Goal: Communication & Community: Participate in discussion

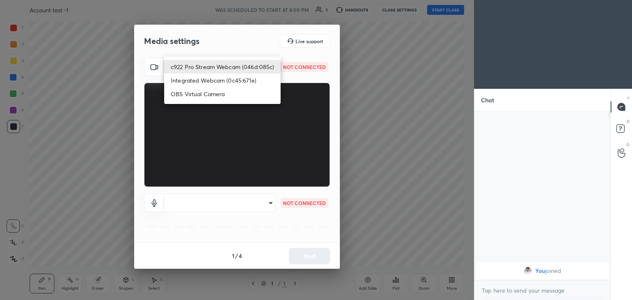
click at [268, 67] on body "1 2 3 4 5 6 7 C X Z C X Z E E Erase all H H Account test -1 WAS SCHEDULED TO ST…" at bounding box center [316, 150] width 632 height 300
click at [242, 68] on li "c922 Pro Stream Webcam (046d:085c)" at bounding box center [222, 67] width 116 height 14
type input "1a53cbedbbf36359dff9e25d98218807b731d02db67e03d146f554934f40cb3a"
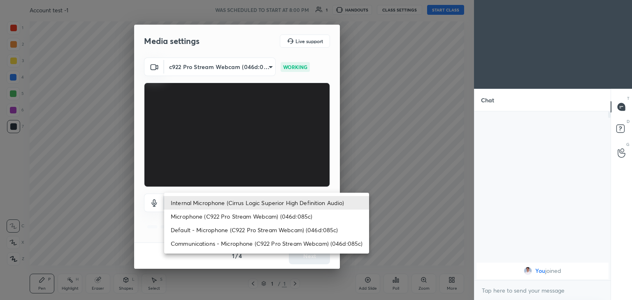
click at [271, 204] on body "1 2 3 4 5 6 7 C X Z C X Z E E Erase all H H Account test -1 WAS SCHEDULED TO ST…" at bounding box center [316, 150] width 632 height 300
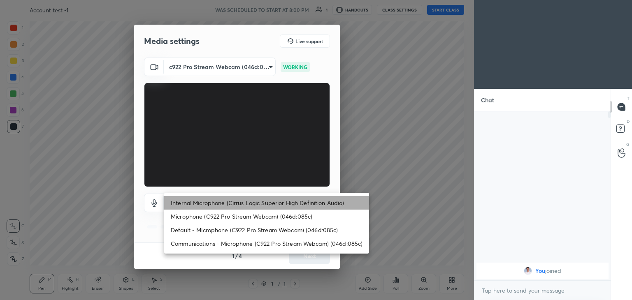
click at [271, 204] on li "Internal Microphone (Cirrus Logic Superior High Definition Audio)" at bounding box center [266, 203] width 205 height 14
type input "cc200c14ac93398a2e576472a42e1ce4e94fed6d2dfd41578dac96d0ef36df53"
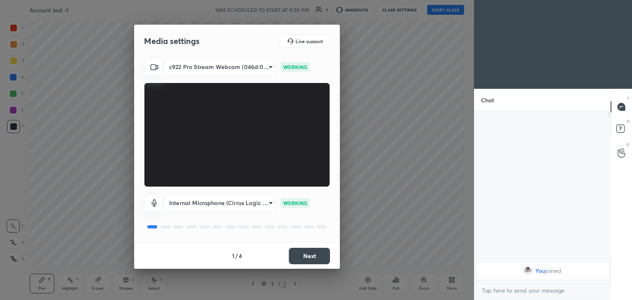
click at [311, 255] on button "Next" at bounding box center [309, 256] width 41 height 16
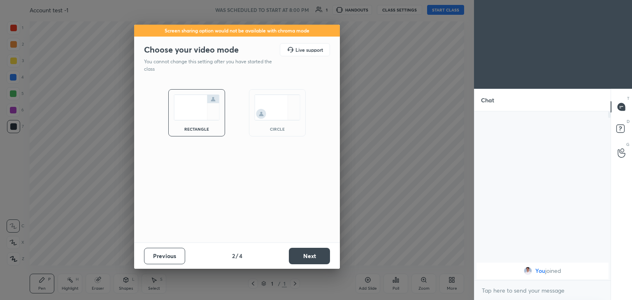
click at [311, 255] on button "Next" at bounding box center [309, 256] width 41 height 16
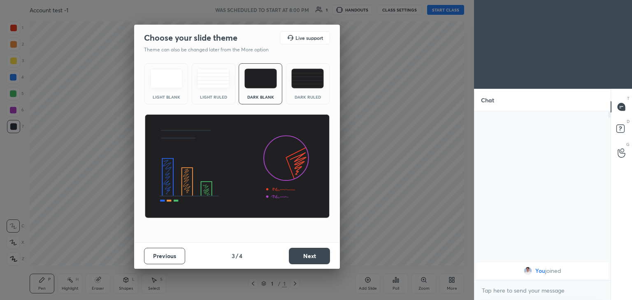
click at [311, 255] on button "Next" at bounding box center [309, 256] width 41 height 16
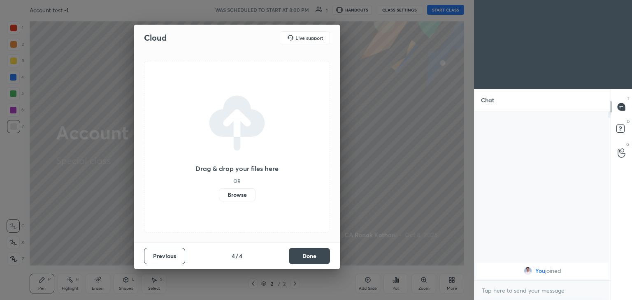
click at [236, 195] on label "Browse" at bounding box center [237, 194] width 37 height 13
click at [219, 195] on input "Browse" at bounding box center [219, 194] width 0 height 13
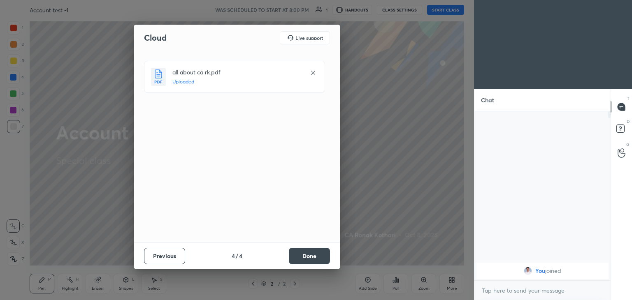
click at [309, 262] on button "Done" at bounding box center [309, 256] width 41 height 16
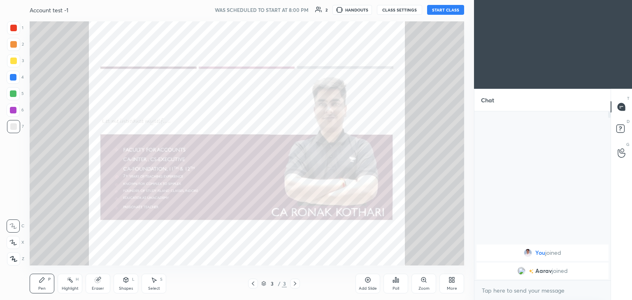
click at [451, 281] on icon at bounding box center [450, 282] width 2 height 2
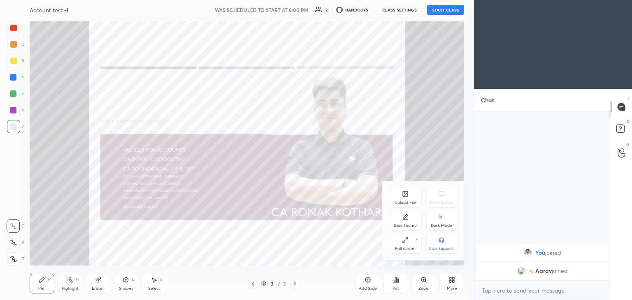
click at [405, 200] on div "Upload File" at bounding box center [405, 198] width 33 height 20
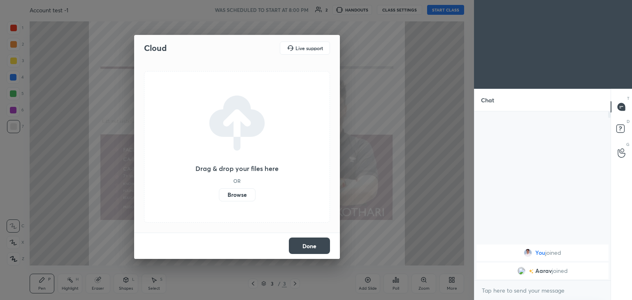
click at [241, 199] on label "Browse" at bounding box center [237, 194] width 37 height 13
click at [219, 199] on input "Browse" at bounding box center [219, 194] width 0 height 13
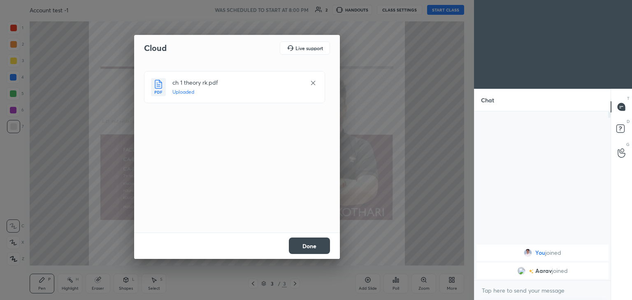
click at [306, 248] on button "Done" at bounding box center [309, 246] width 41 height 16
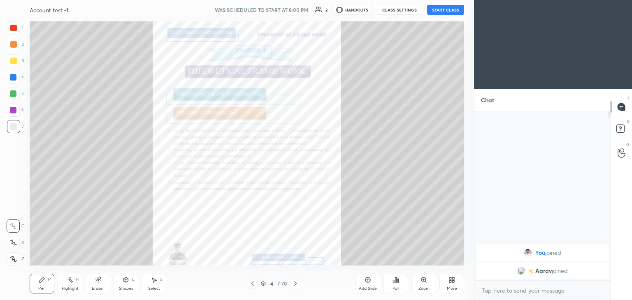
click at [253, 283] on icon at bounding box center [252, 284] width 2 height 4
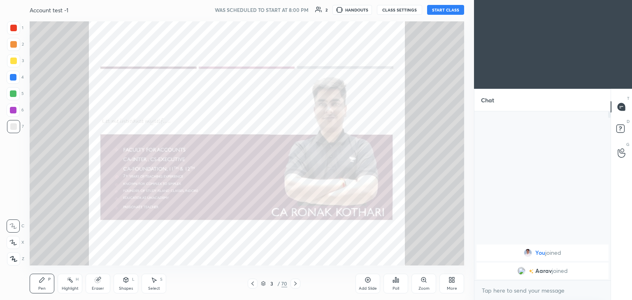
click at [453, 283] on icon at bounding box center [451, 280] width 7 height 7
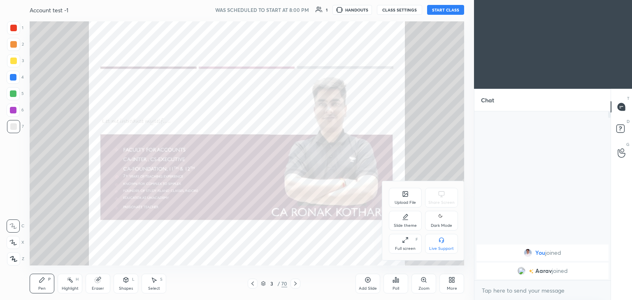
click at [443, 219] on icon at bounding box center [441, 217] width 7 height 10
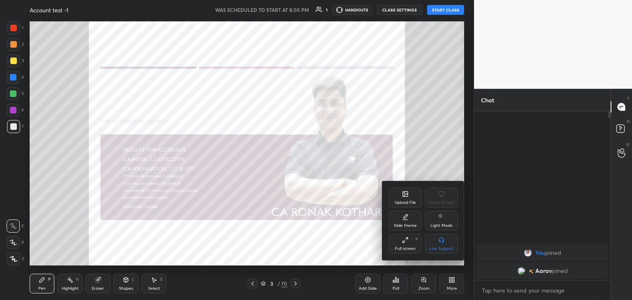
click at [433, 165] on div at bounding box center [316, 150] width 632 height 300
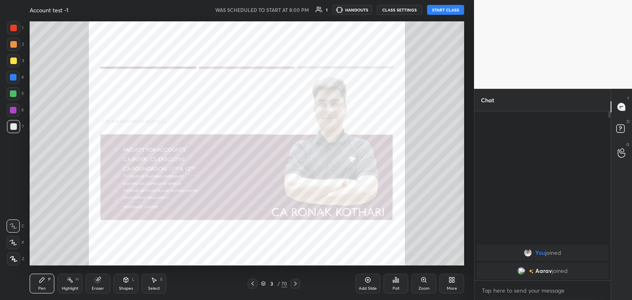
click at [426, 287] on div "Zoom" at bounding box center [423, 289] width 11 height 4
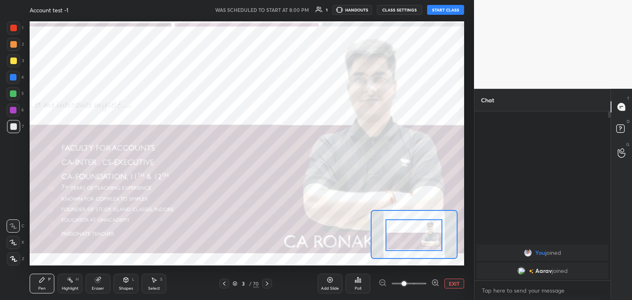
click at [12, 27] on div at bounding box center [13, 28] width 7 height 7
click at [97, 284] on div "Eraser" at bounding box center [98, 284] width 25 height 20
click at [41, 286] on div "Pen P" at bounding box center [42, 284] width 25 height 20
click at [443, 9] on button "START CLASS" at bounding box center [445, 10] width 37 height 10
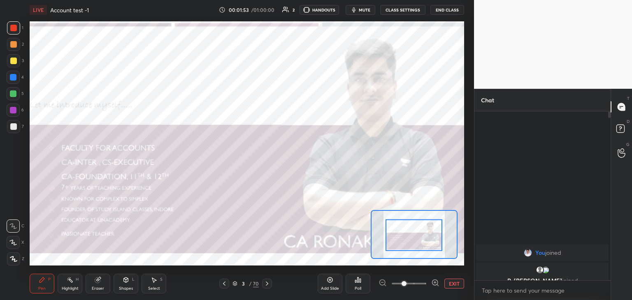
click at [607, 164] on div at bounding box center [608, 195] width 5 height 169
click at [607, 165] on div at bounding box center [608, 195] width 5 height 169
click at [492, 290] on body "1 2 3 4 5 6 7 C X Z C X Z E E Erase all H H LIVE Account test -1 00:01:54 / 01:…" at bounding box center [316, 150] width 632 height 300
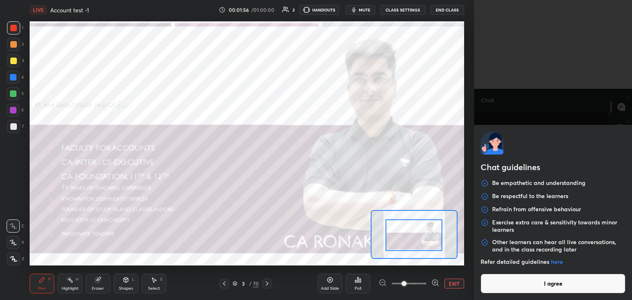
click at [532, 282] on button "I agree" at bounding box center [552, 284] width 145 height 20
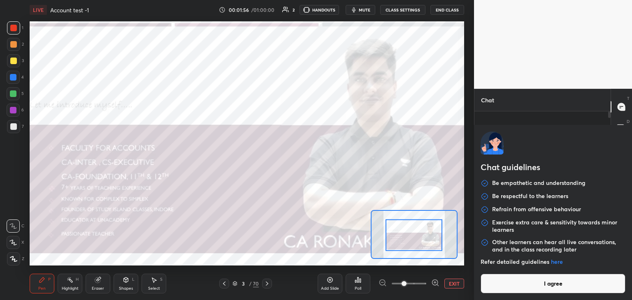
type textarea "x"
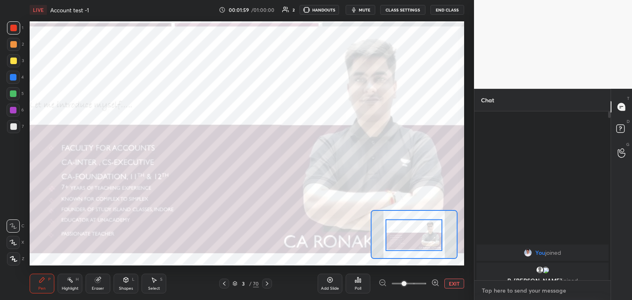
type textarea "h"
type textarea "x"
type textarea "hi"
type textarea "x"
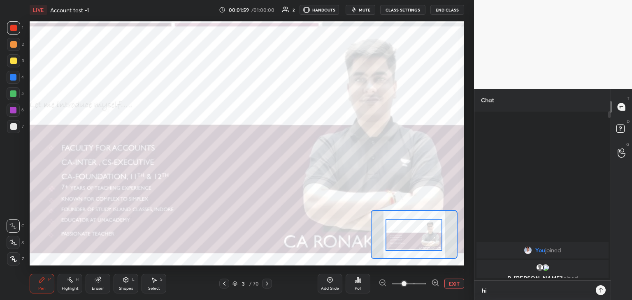
scroll to position [99, 134]
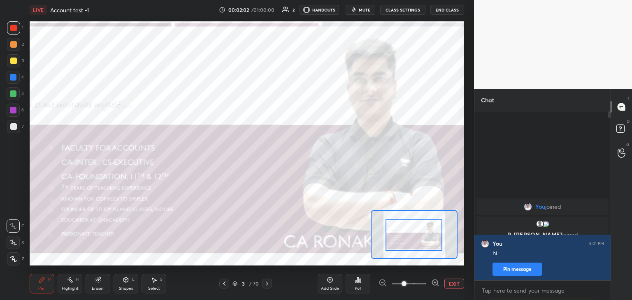
click at [518, 217] on div "R, [PERSON_NAME] joined" at bounding box center [542, 230] width 132 height 26
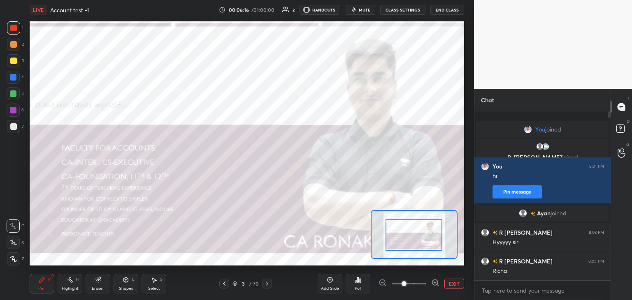
click at [264, 286] on icon at bounding box center [267, 284] width 7 height 7
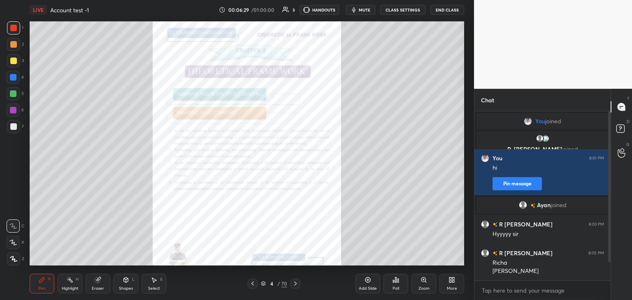
click at [295, 284] on icon at bounding box center [295, 284] width 7 height 7
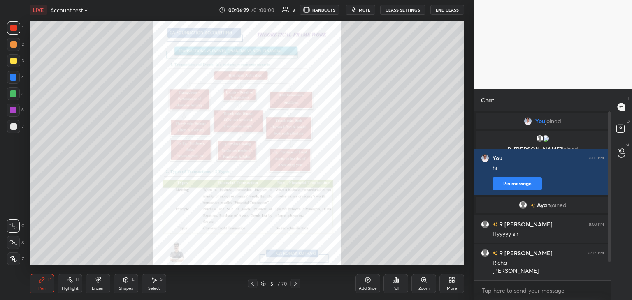
click at [296, 284] on icon at bounding box center [295, 284] width 7 height 7
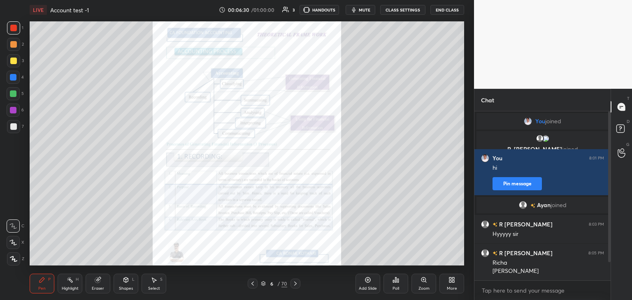
click at [296, 283] on icon at bounding box center [295, 284] width 2 height 4
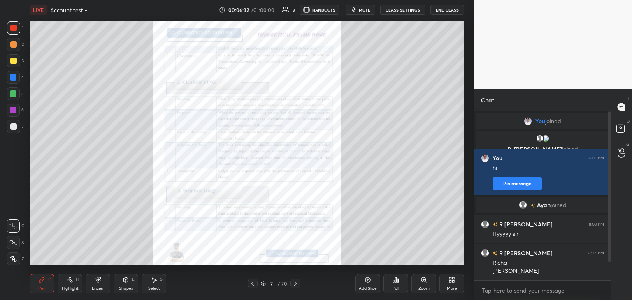
click at [295, 284] on icon at bounding box center [295, 284] width 7 height 7
click at [294, 284] on icon at bounding box center [295, 284] width 7 height 7
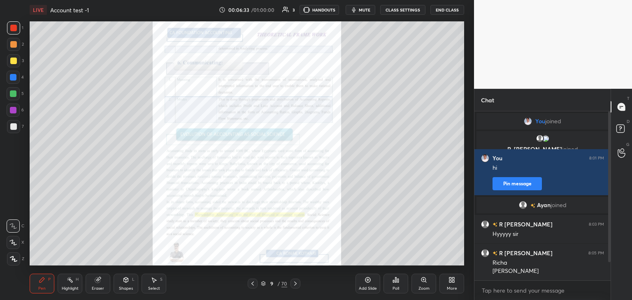
click at [295, 283] on icon at bounding box center [295, 284] width 2 height 4
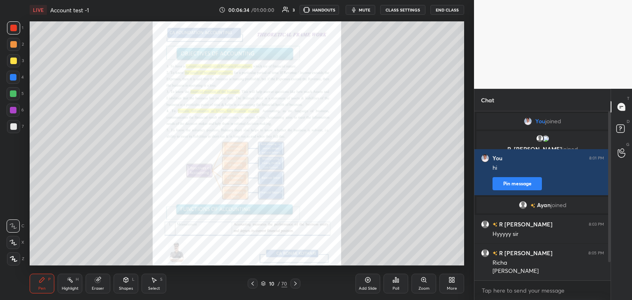
click at [295, 283] on icon at bounding box center [295, 284] width 2 height 4
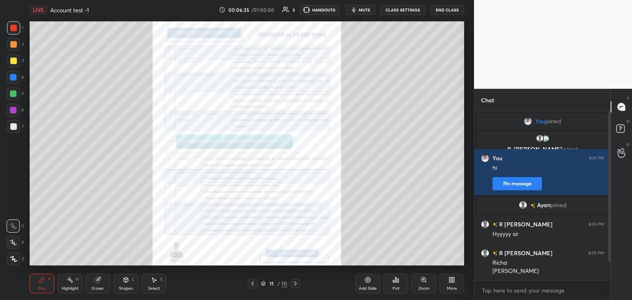
click at [297, 282] on icon at bounding box center [295, 284] width 7 height 7
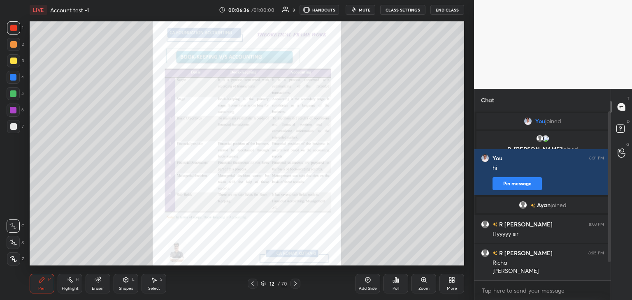
click at [297, 282] on icon at bounding box center [295, 284] width 7 height 7
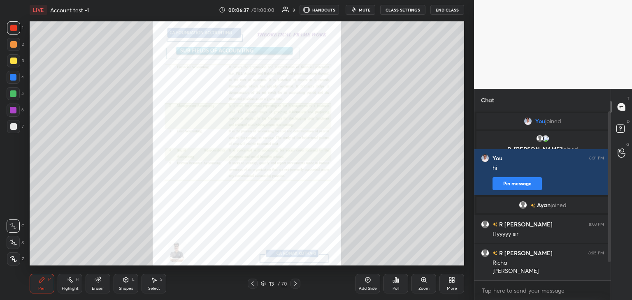
click at [297, 282] on icon at bounding box center [295, 284] width 7 height 7
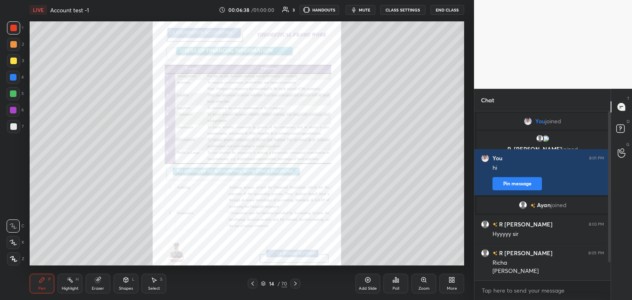
click at [297, 281] on icon at bounding box center [295, 284] width 7 height 7
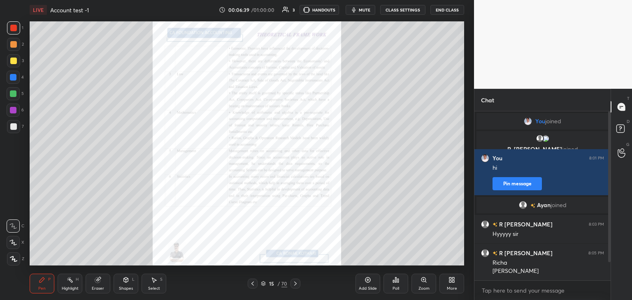
click at [297, 282] on icon at bounding box center [295, 284] width 7 height 7
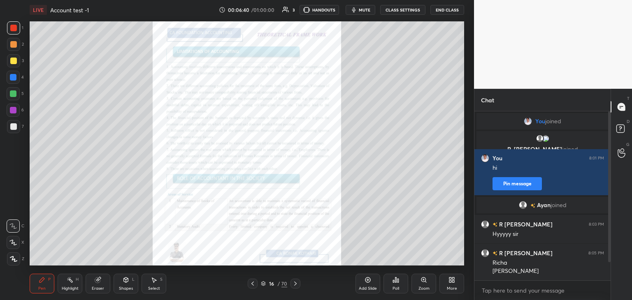
click at [296, 282] on icon at bounding box center [295, 284] width 7 height 7
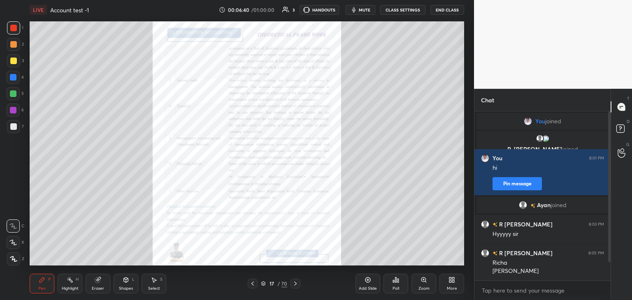
click at [296, 282] on icon at bounding box center [295, 284] width 7 height 7
click at [297, 282] on icon at bounding box center [295, 284] width 7 height 7
click at [253, 282] on icon at bounding box center [252, 284] width 2 height 4
click at [423, 285] on div "Zoom" at bounding box center [423, 284] width 25 height 20
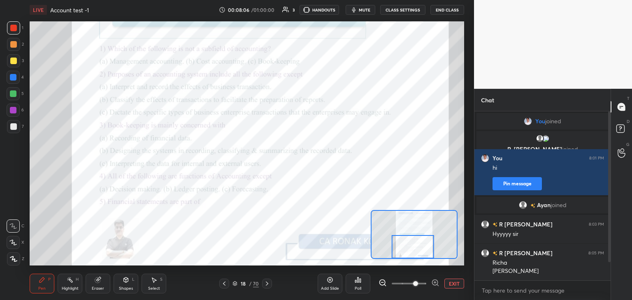
click at [357, 285] on div "Poll" at bounding box center [358, 284] width 25 height 20
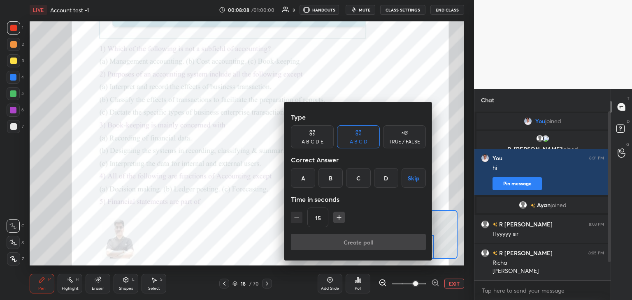
click at [355, 179] on div "C" at bounding box center [358, 178] width 24 height 20
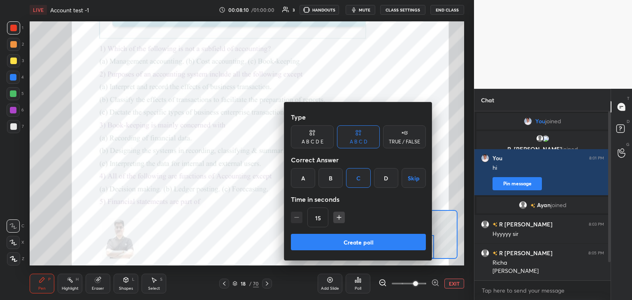
click at [356, 241] on button "Create poll" at bounding box center [358, 242] width 135 height 16
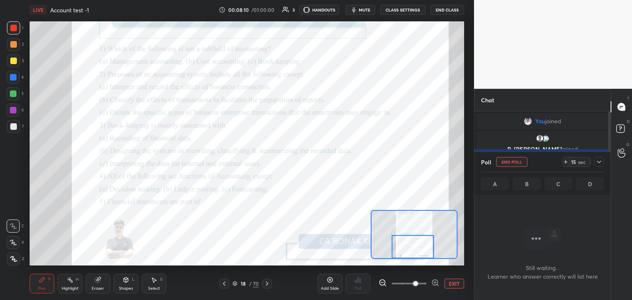
scroll to position [3, 2]
click at [601, 161] on icon at bounding box center [599, 162] width 7 height 7
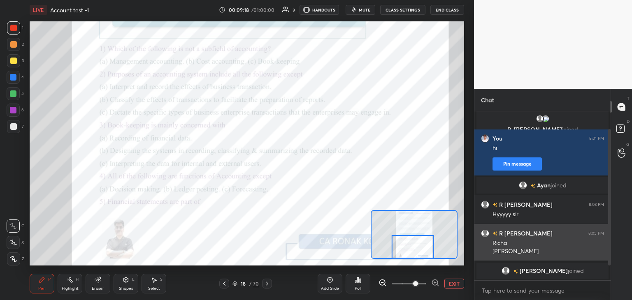
scroll to position [49, 0]
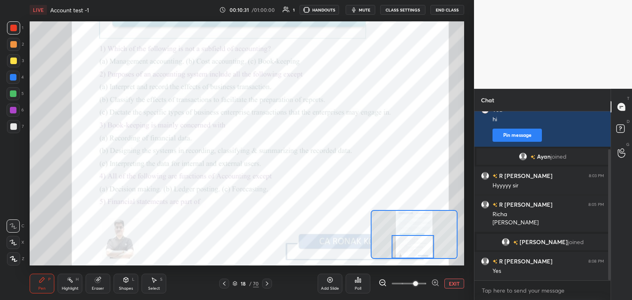
click at [358, 283] on div "Poll" at bounding box center [358, 284] width 25 height 20
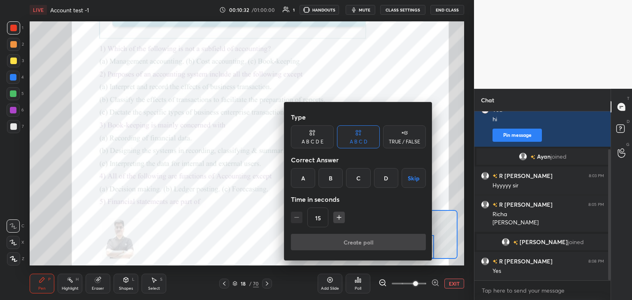
click at [360, 177] on div "C" at bounding box center [358, 178] width 24 height 20
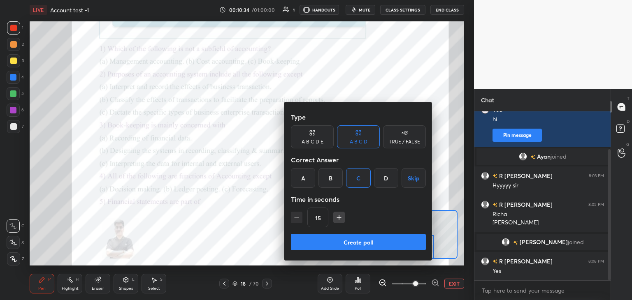
click at [359, 241] on button "Create poll" at bounding box center [358, 242] width 135 height 16
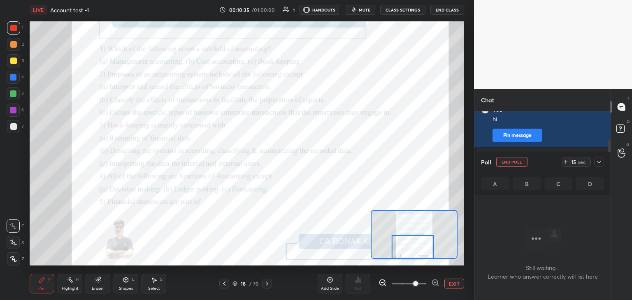
scroll to position [56, 134]
click at [557, 185] on div "A B C D" at bounding box center [542, 183] width 123 height 13
click at [560, 182] on div "A B C D" at bounding box center [542, 183] width 123 height 13
click at [599, 160] on icon at bounding box center [599, 162] width 7 height 7
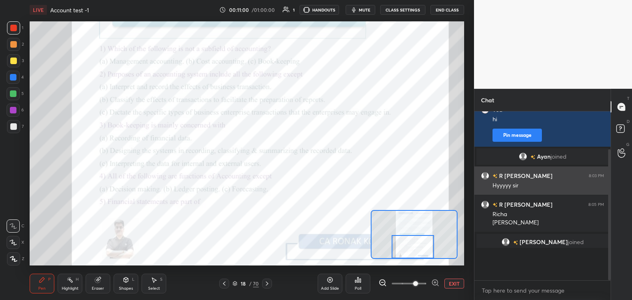
scroll to position [3, 2]
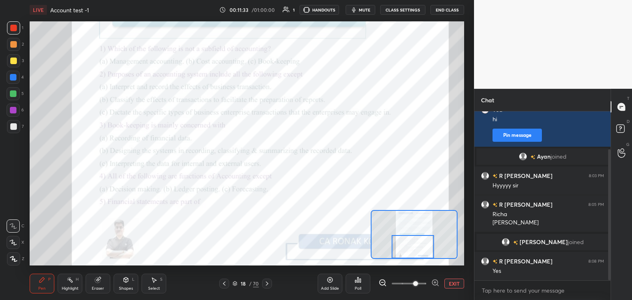
click at [350, 284] on div "Poll" at bounding box center [358, 284] width 25 height 20
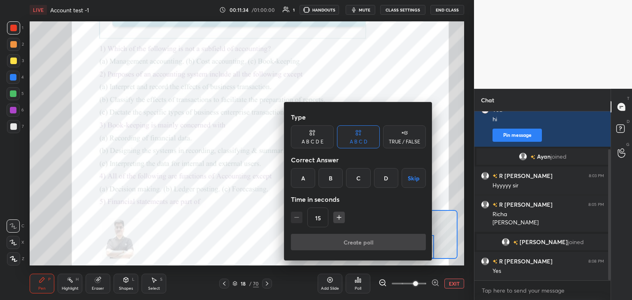
click at [302, 178] on div "A" at bounding box center [303, 178] width 24 height 20
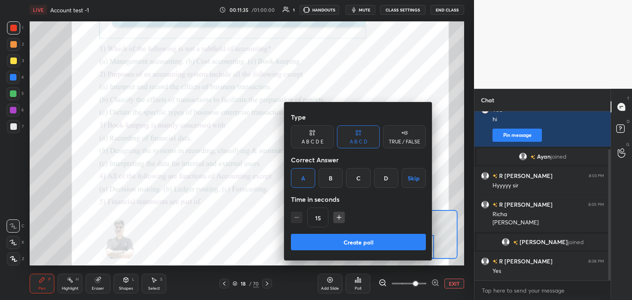
click at [363, 242] on button "Create poll" at bounding box center [358, 242] width 135 height 16
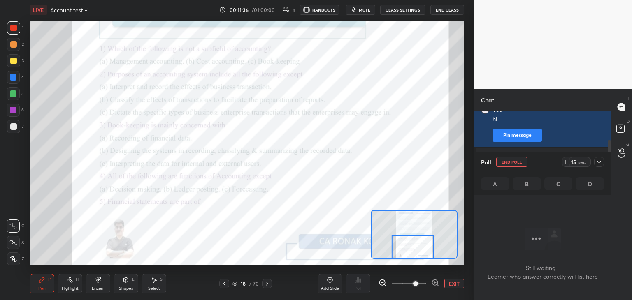
scroll to position [56, 134]
click at [495, 185] on div "A B C D" at bounding box center [542, 183] width 123 height 13
click at [495, 183] on div "A B C D" at bounding box center [542, 183] width 123 height 13
click at [598, 162] on icon at bounding box center [599, 162] width 4 height 4
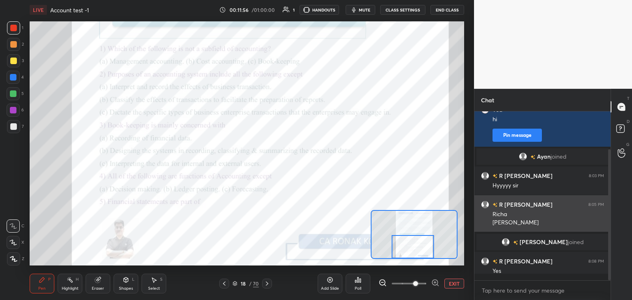
scroll to position [163, 134]
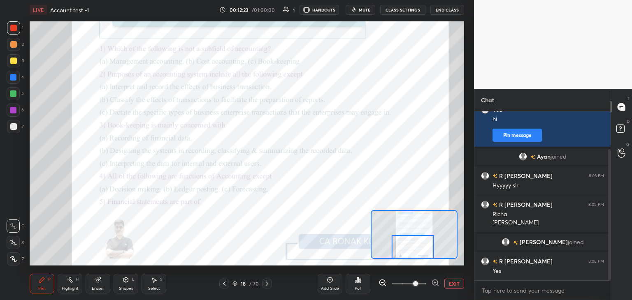
click at [360, 284] on div "Poll" at bounding box center [358, 284] width 25 height 20
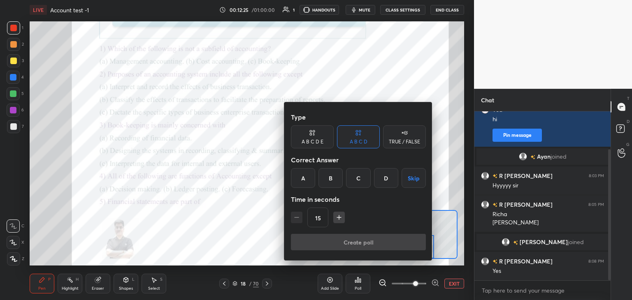
click at [330, 178] on div "B" at bounding box center [330, 178] width 24 height 20
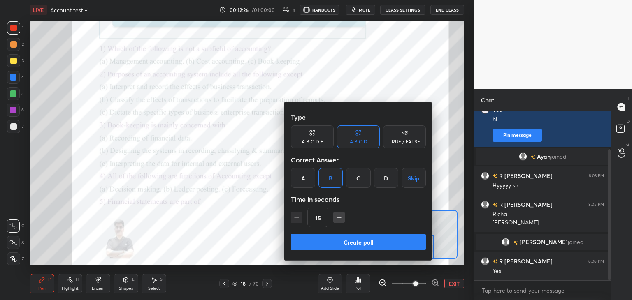
click at [369, 243] on button "Create poll" at bounding box center [358, 242] width 135 height 16
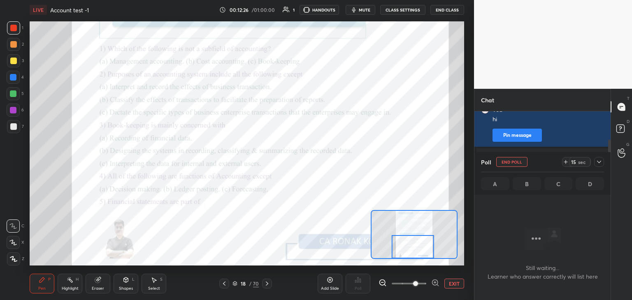
scroll to position [2, 2]
click at [597, 161] on icon at bounding box center [599, 162] width 7 height 7
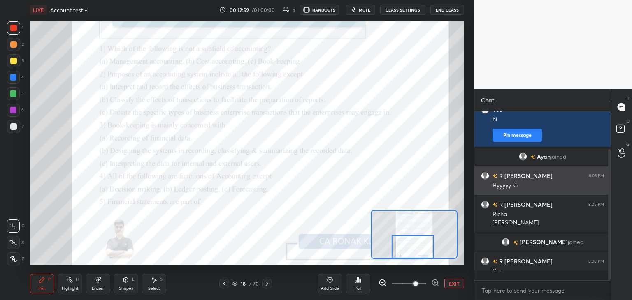
scroll to position [99, 134]
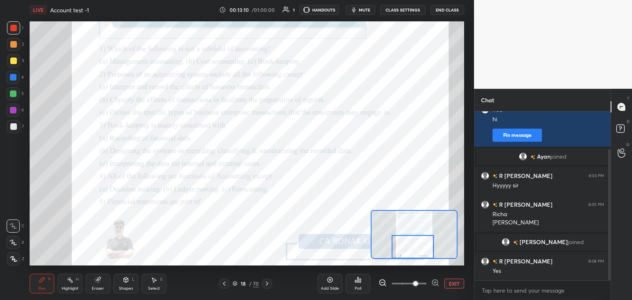
click at [266, 283] on icon at bounding box center [267, 284] width 7 height 7
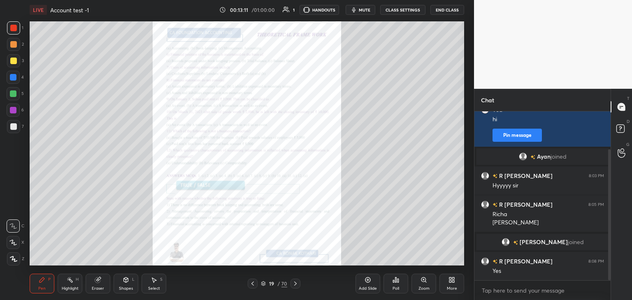
click at [423, 284] on div "Zoom" at bounding box center [423, 284] width 25 height 20
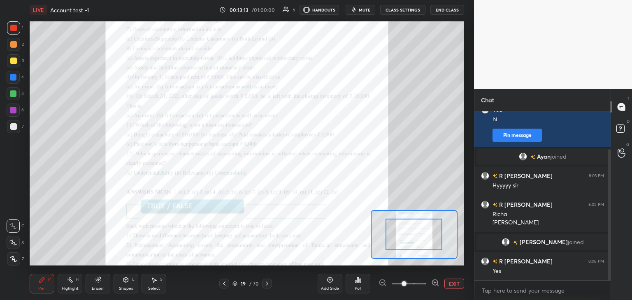
click at [436, 283] on icon at bounding box center [435, 283] width 8 height 8
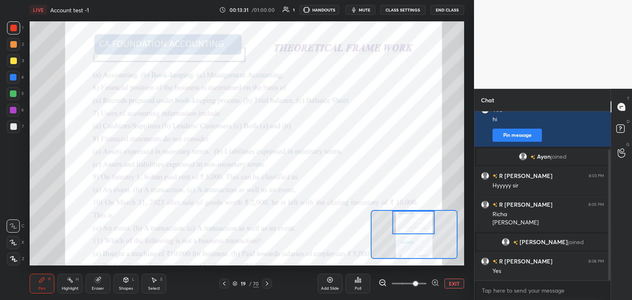
click at [353, 286] on div "Poll" at bounding box center [358, 284] width 25 height 20
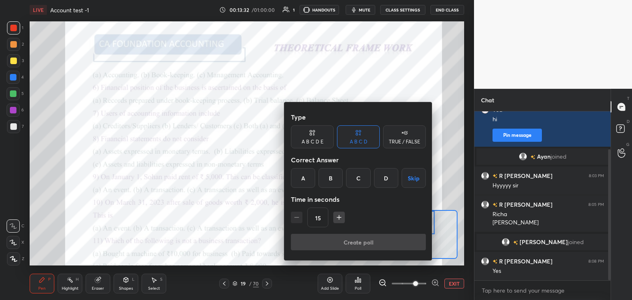
click at [301, 182] on div "A" at bounding box center [303, 178] width 24 height 20
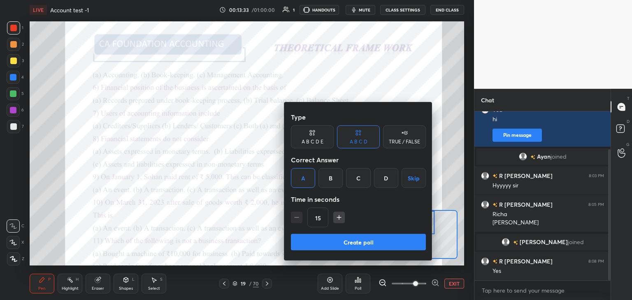
click at [374, 241] on button "Create poll" at bounding box center [358, 242] width 135 height 16
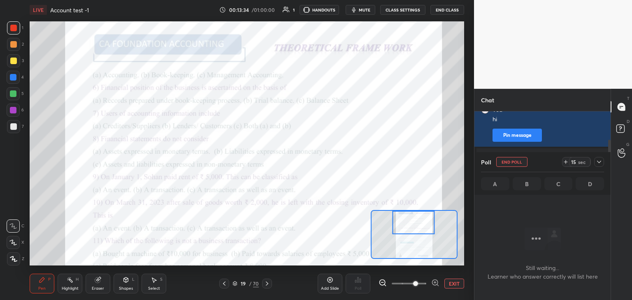
scroll to position [3, 2]
click at [597, 161] on icon at bounding box center [599, 162] width 7 height 7
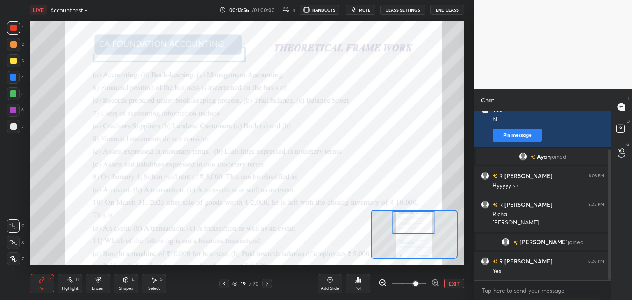
scroll to position [78, 0]
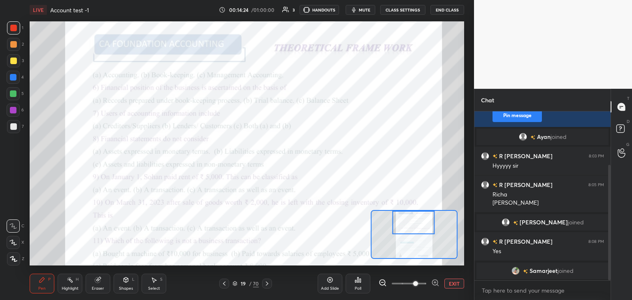
click at [357, 287] on div "Poll" at bounding box center [358, 289] width 7 height 4
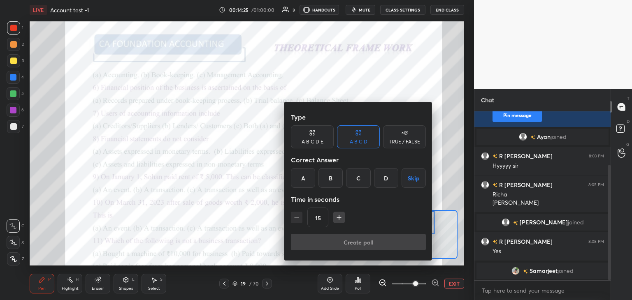
click at [357, 178] on div "C" at bounding box center [358, 178] width 24 height 20
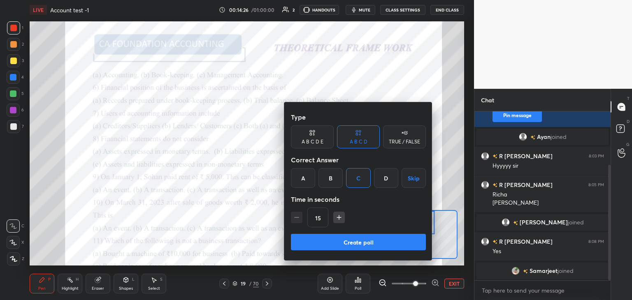
click at [353, 240] on button "Create poll" at bounding box center [358, 242] width 135 height 16
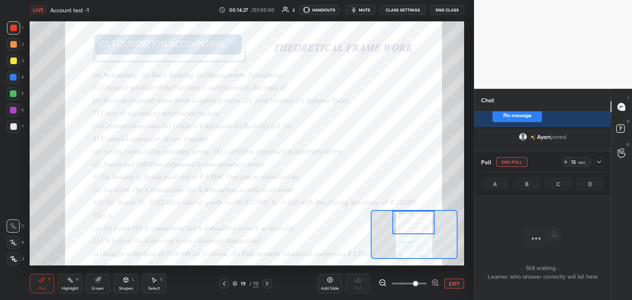
scroll to position [56, 134]
click at [600, 162] on icon at bounding box center [599, 162] width 7 height 7
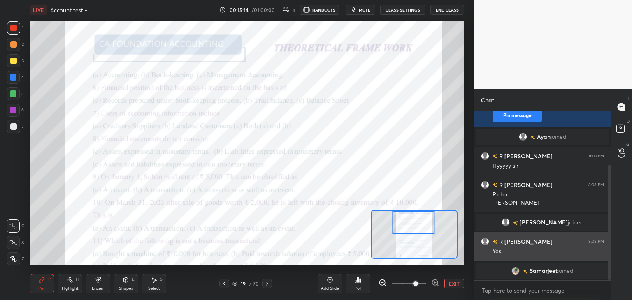
scroll to position [3, 2]
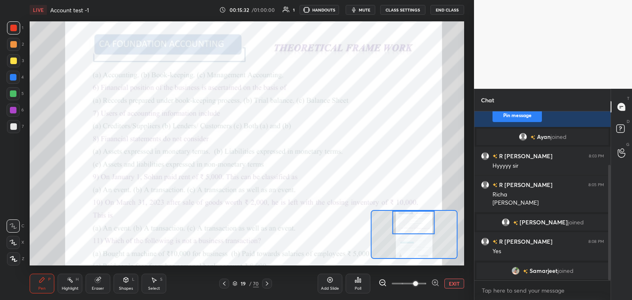
click at [357, 285] on div "Poll" at bounding box center [358, 284] width 25 height 20
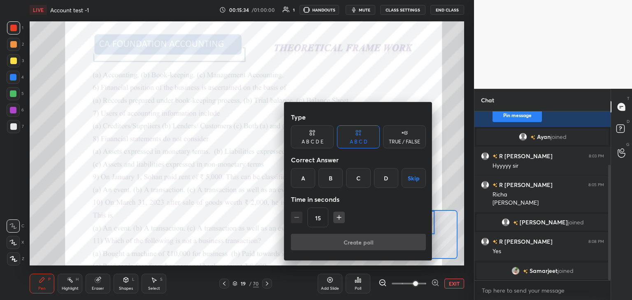
click at [355, 176] on div "C" at bounding box center [358, 178] width 24 height 20
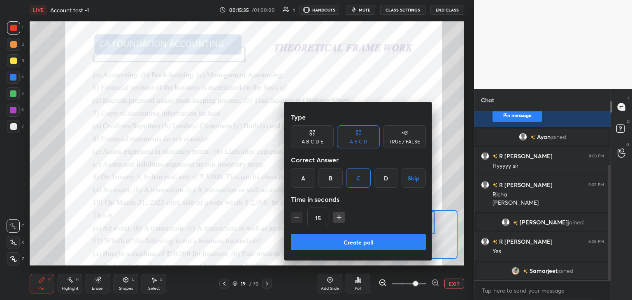
click at [365, 240] on button "Create poll" at bounding box center [358, 242] width 135 height 16
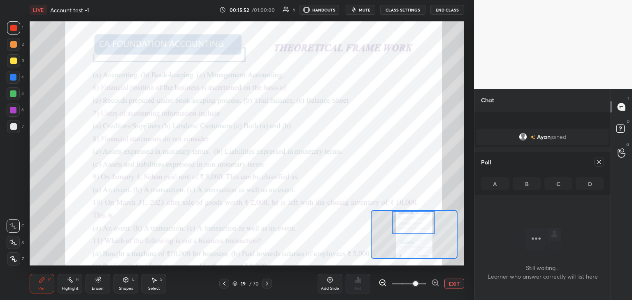
scroll to position [131, 0]
click at [599, 163] on icon at bounding box center [599, 162] width 4 height 4
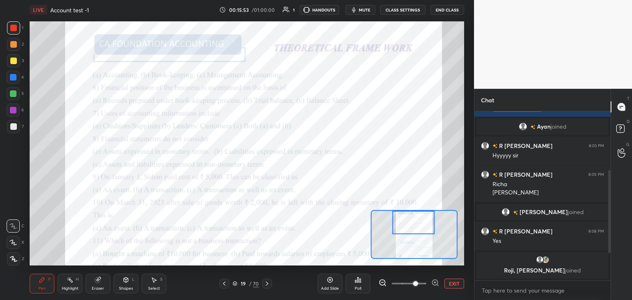
scroll to position [88, 0]
click at [571, 252] on div "Roji, [PERSON_NAME] joined" at bounding box center [542, 266] width 136 height 30
click at [568, 263] on div "grid" at bounding box center [542, 260] width 122 height 8
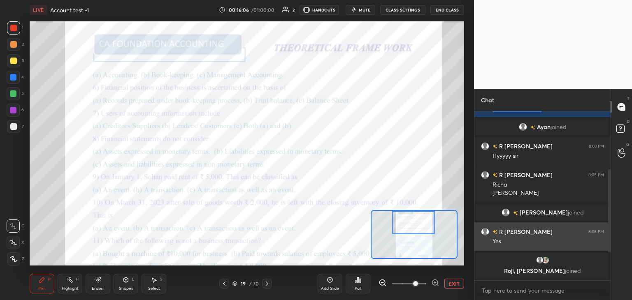
click at [576, 234] on div "R [PERSON_NAME] 8:08 PM" at bounding box center [542, 231] width 123 height 9
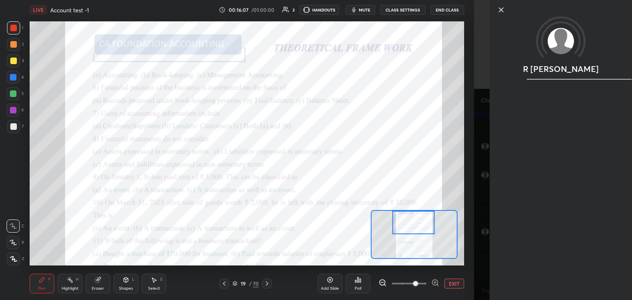
click at [500, 8] on icon at bounding box center [501, 10] width 10 height 10
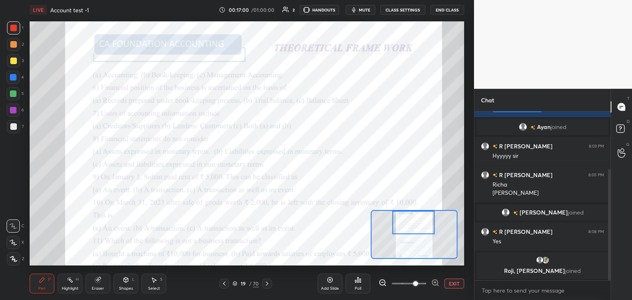
click at [362, 280] on div "Poll" at bounding box center [358, 284] width 25 height 20
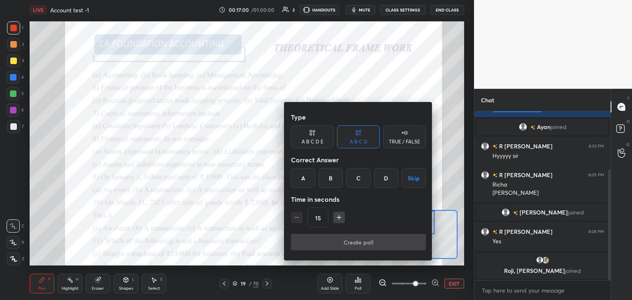
click at [358, 177] on div "C" at bounding box center [358, 178] width 24 height 20
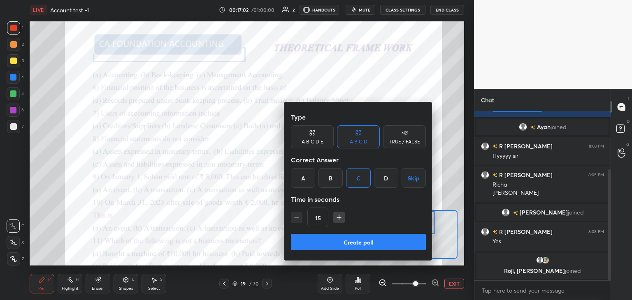
click at [367, 239] on button "Create poll" at bounding box center [358, 242] width 135 height 16
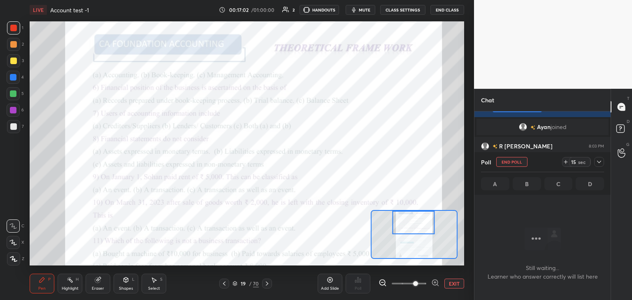
scroll to position [3, 2]
click at [598, 162] on icon at bounding box center [599, 162] width 4 height 4
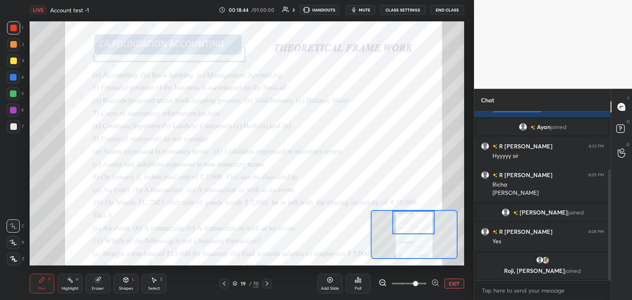
click at [357, 282] on icon at bounding box center [358, 280] width 7 height 7
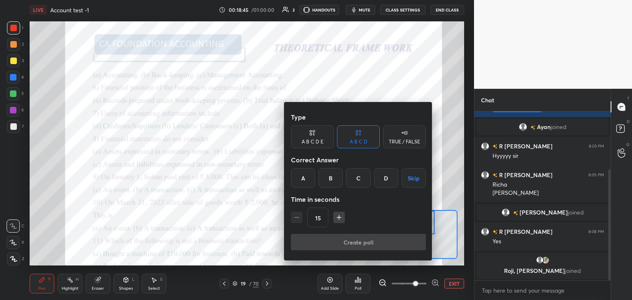
click at [326, 180] on div "B" at bounding box center [330, 178] width 24 height 20
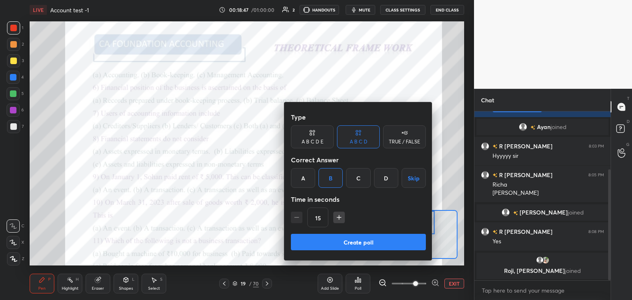
click at [365, 242] on button "Create poll" at bounding box center [358, 242] width 135 height 16
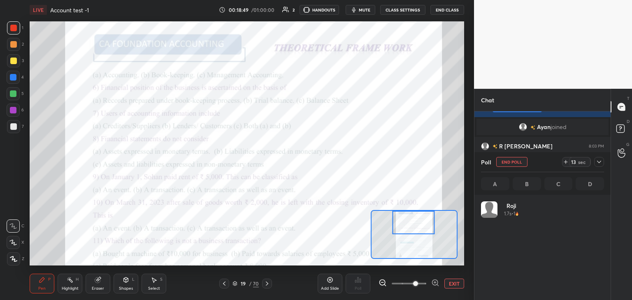
scroll to position [96, 121]
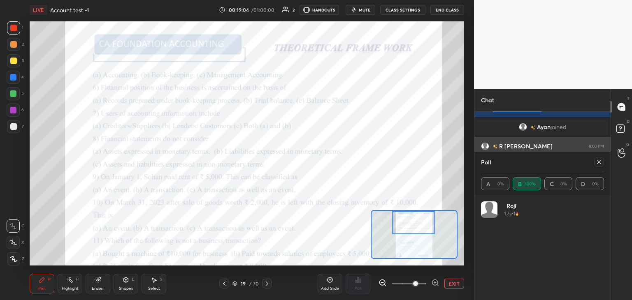
click at [597, 161] on icon at bounding box center [599, 162] width 7 height 7
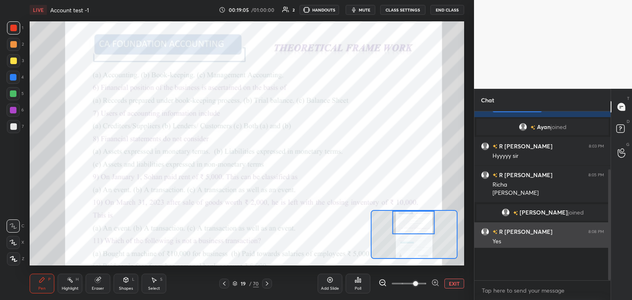
scroll to position [167, 134]
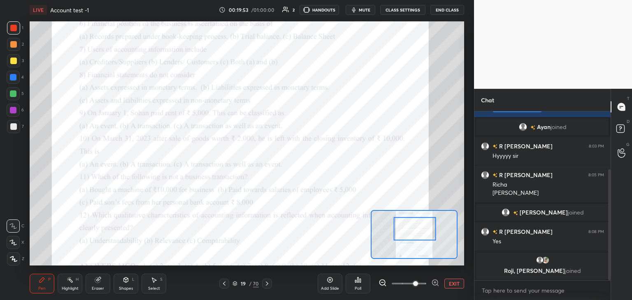
click at [357, 285] on div "Poll" at bounding box center [358, 284] width 25 height 20
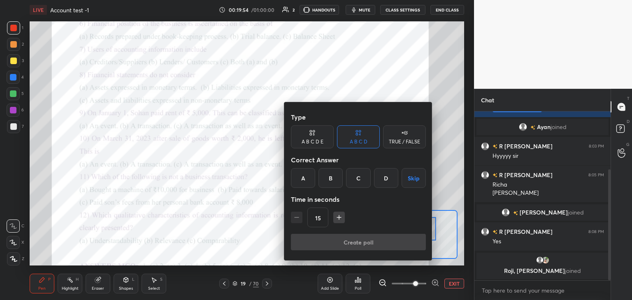
click at [299, 178] on div "A" at bounding box center [303, 178] width 24 height 20
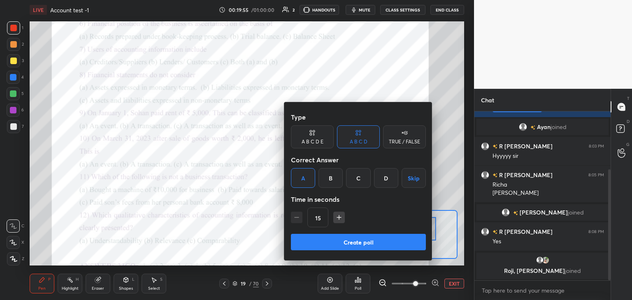
click at [362, 243] on button "Create poll" at bounding box center [358, 242] width 135 height 16
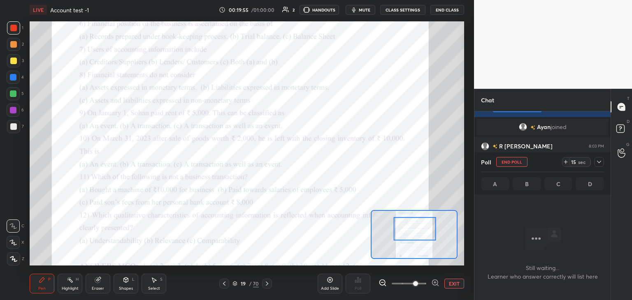
scroll to position [124, 134]
click at [597, 161] on icon at bounding box center [599, 162] width 7 height 7
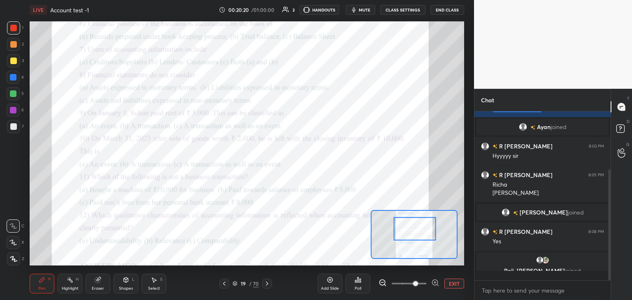
scroll to position [3, 2]
click at [357, 283] on div "Poll" at bounding box center [358, 284] width 25 height 20
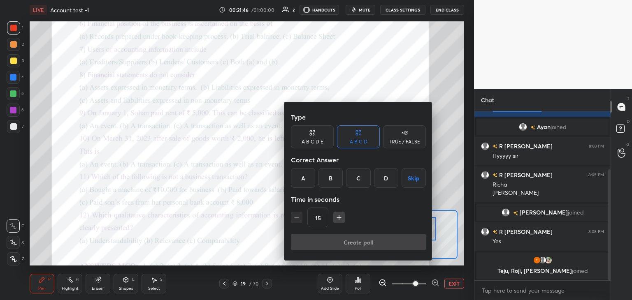
click at [357, 178] on div "C" at bounding box center [358, 178] width 24 height 20
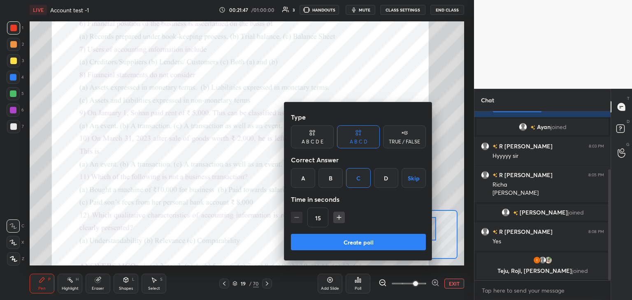
click at [360, 241] on button "Create poll" at bounding box center [358, 242] width 135 height 16
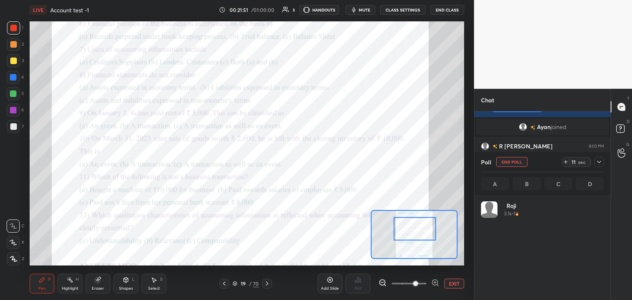
scroll to position [96, 121]
click at [600, 162] on icon at bounding box center [599, 162] width 7 height 7
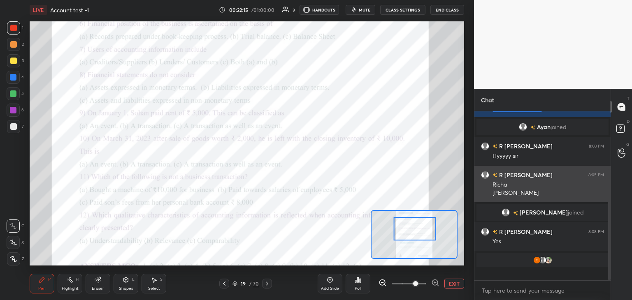
scroll to position [96, 134]
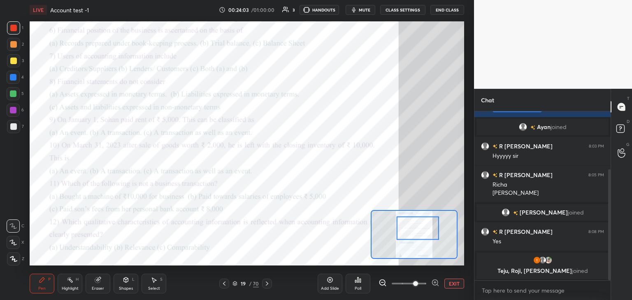
click at [359, 283] on div "Poll" at bounding box center [358, 284] width 25 height 20
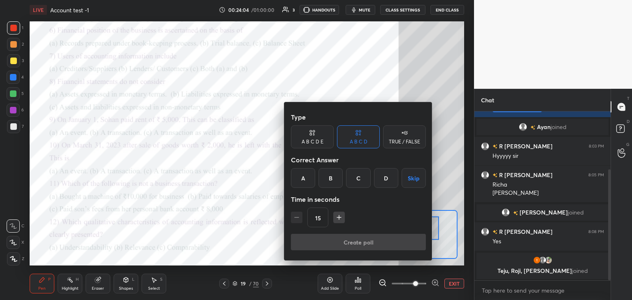
click at [304, 179] on div "A" at bounding box center [303, 178] width 24 height 20
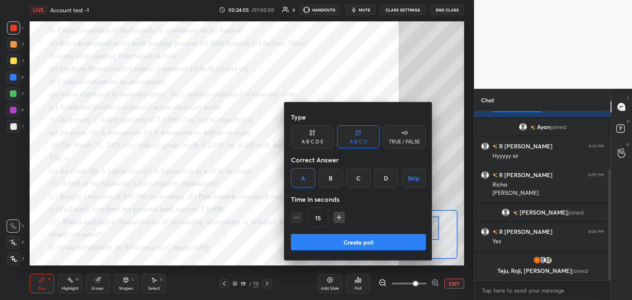
click at [362, 244] on button "Create poll" at bounding box center [358, 242] width 135 height 16
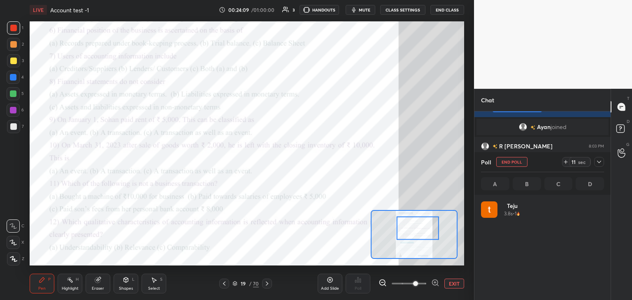
scroll to position [96, 121]
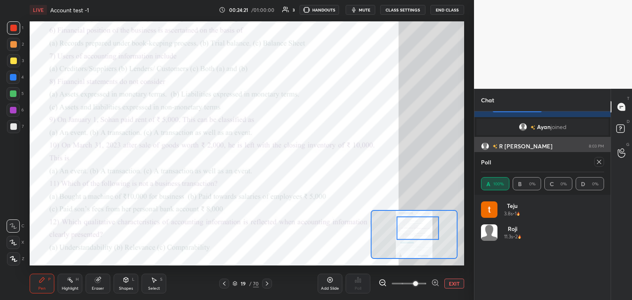
click at [599, 161] on icon at bounding box center [599, 162] width 7 height 7
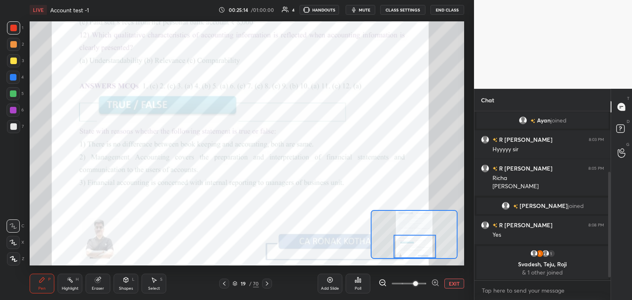
scroll to position [95, 0]
click at [358, 281] on icon at bounding box center [357, 280] width 1 height 5
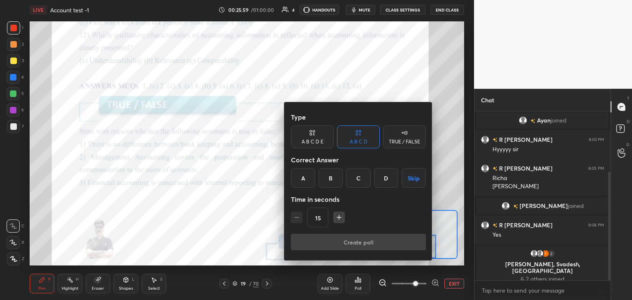
click at [403, 138] on div "TRUE / FALSE" at bounding box center [404, 136] width 43 height 23
click at [358, 175] on div "False" at bounding box center [358, 178] width 43 height 20
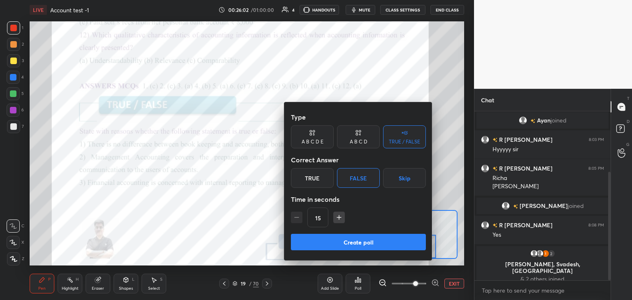
click at [355, 241] on button "Create poll" at bounding box center [358, 242] width 135 height 16
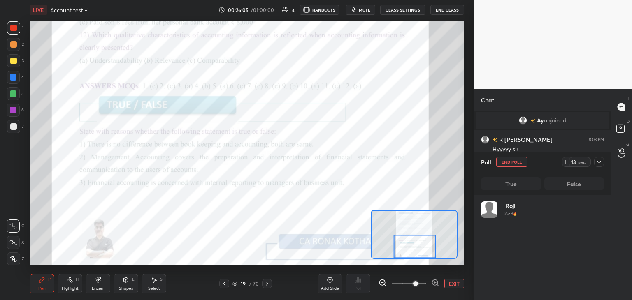
scroll to position [96, 121]
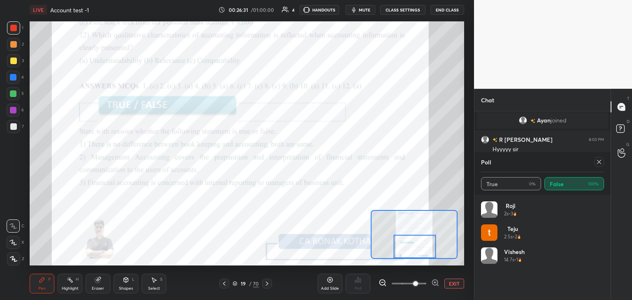
click at [597, 160] on icon at bounding box center [599, 162] width 7 height 7
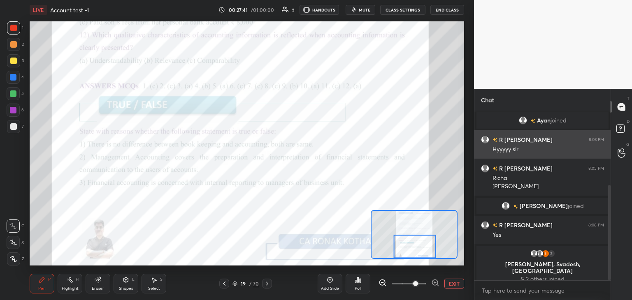
scroll to position [131, 0]
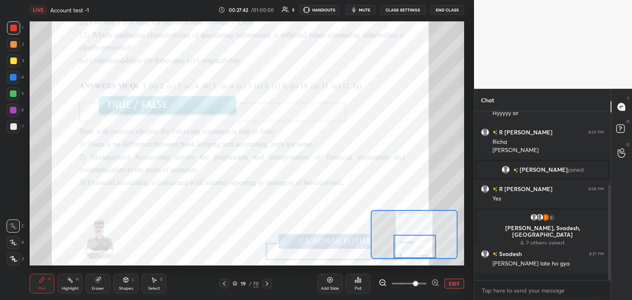
click at [357, 283] on div "Poll" at bounding box center [358, 284] width 25 height 20
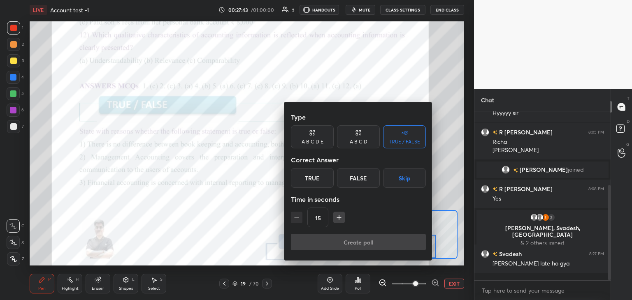
click at [356, 178] on div "False" at bounding box center [358, 178] width 43 height 20
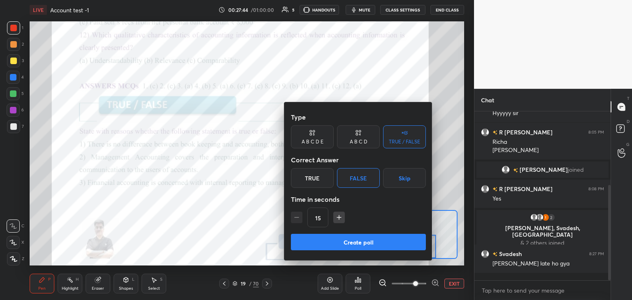
click at [360, 241] on button "Create poll" at bounding box center [358, 242] width 135 height 16
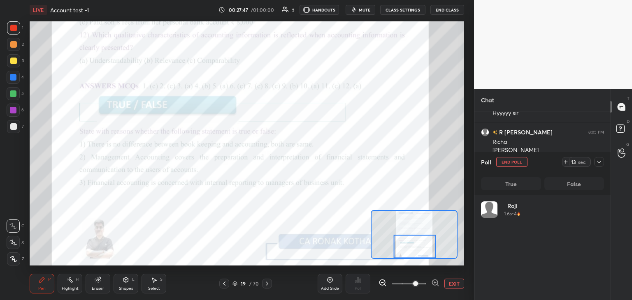
scroll to position [96, 121]
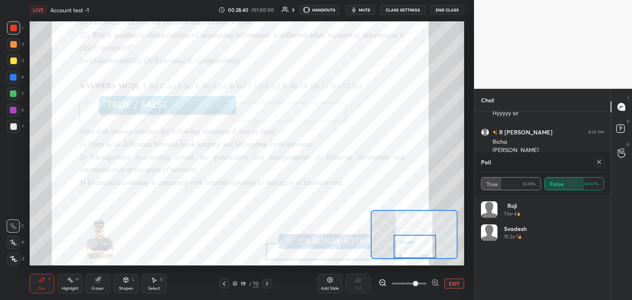
click at [600, 162] on icon at bounding box center [599, 162] width 7 height 7
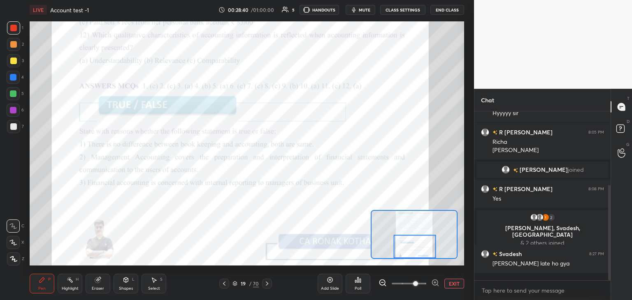
scroll to position [3, 2]
click at [355, 282] on icon at bounding box center [358, 280] width 7 height 7
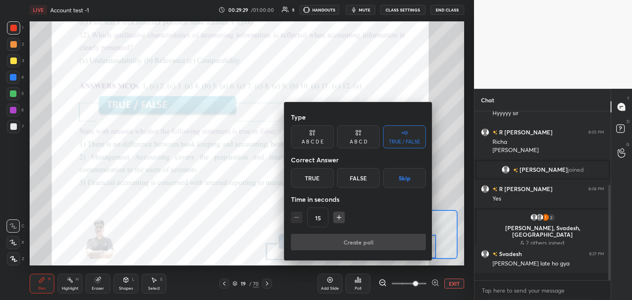
click at [354, 174] on div "False" at bounding box center [358, 178] width 43 height 20
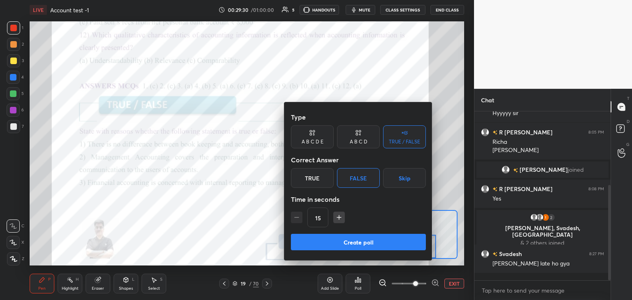
click at [367, 242] on button "Create poll" at bounding box center [358, 242] width 135 height 16
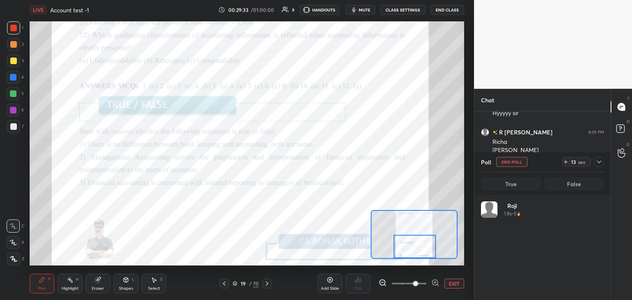
scroll to position [96, 121]
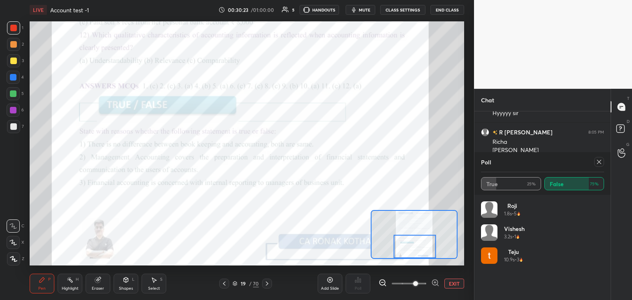
click at [598, 162] on icon at bounding box center [599, 162] width 7 height 7
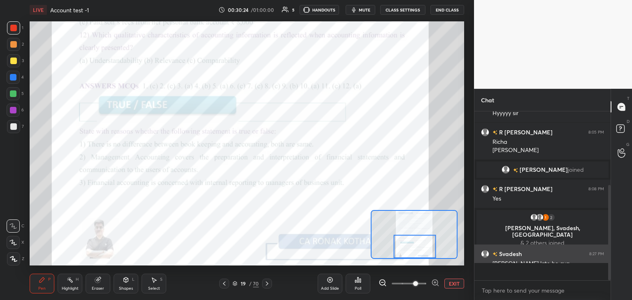
scroll to position [2, 2]
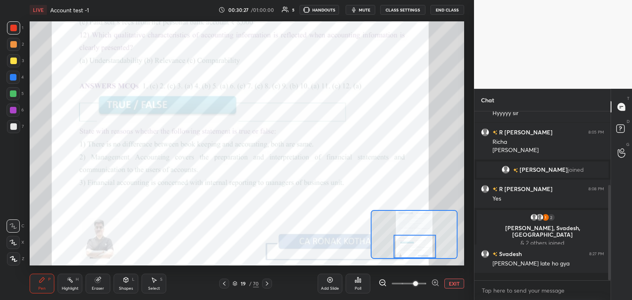
click at [267, 283] on icon at bounding box center [267, 284] width 2 height 4
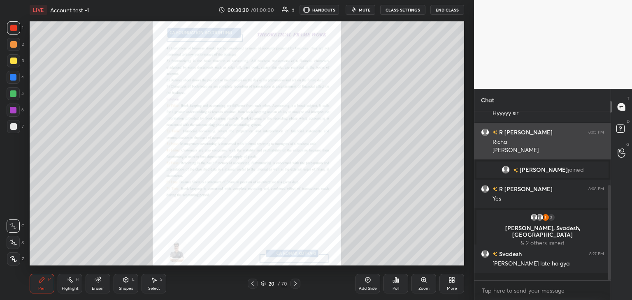
click at [425, 285] on div "Zoom" at bounding box center [423, 284] width 25 height 20
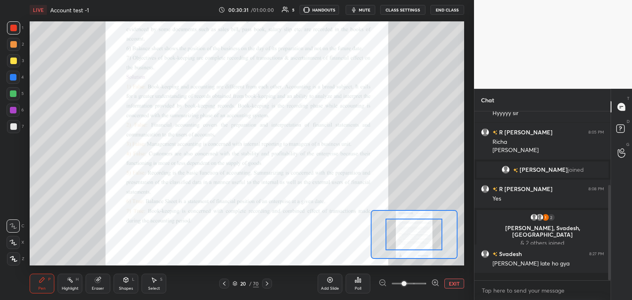
click at [433, 281] on icon at bounding box center [434, 282] width 5 height 5
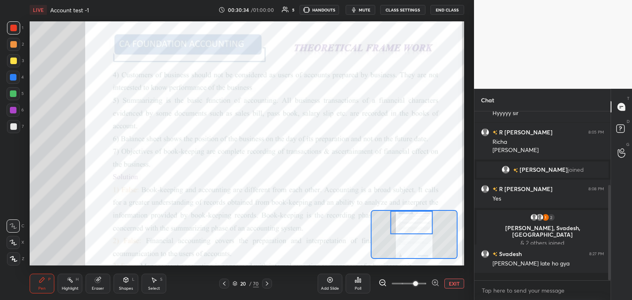
click at [418, 282] on span at bounding box center [415, 283] width 5 height 5
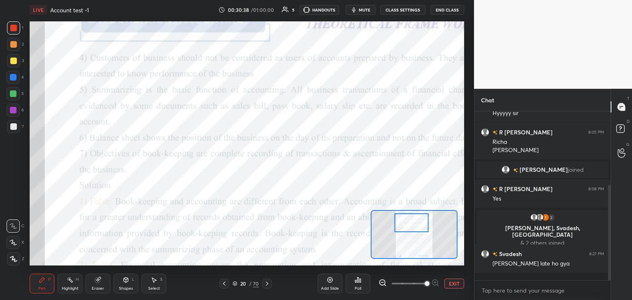
click at [382, 284] on icon at bounding box center [382, 283] width 8 height 8
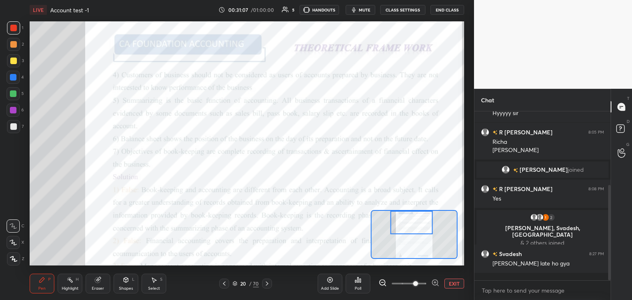
click at [360, 284] on div "Poll" at bounding box center [358, 284] width 25 height 20
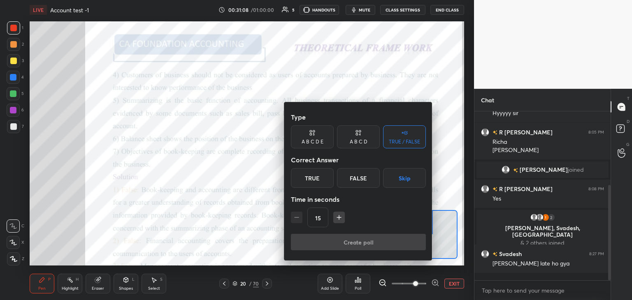
click at [356, 178] on div "False" at bounding box center [358, 178] width 43 height 20
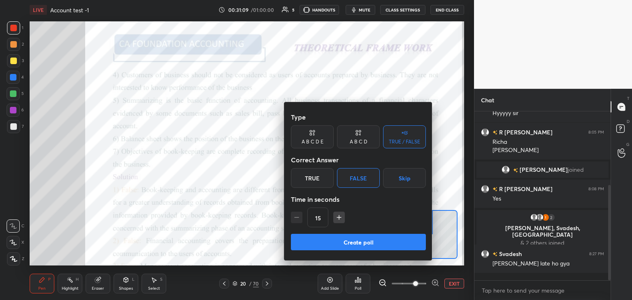
click at [362, 239] on button "Create poll" at bounding box center [358, 242] width 135 height 16
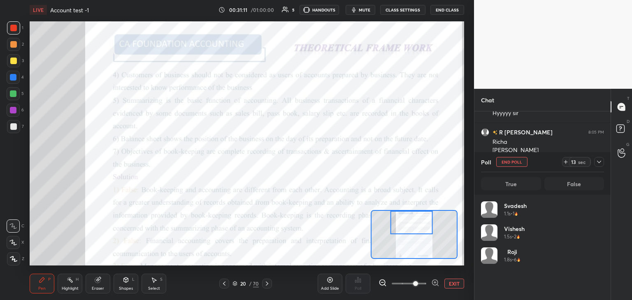
scroll to position [96, 121]
click at [599, 163] on icon at bounding box center [599, 162] width 7 height 7
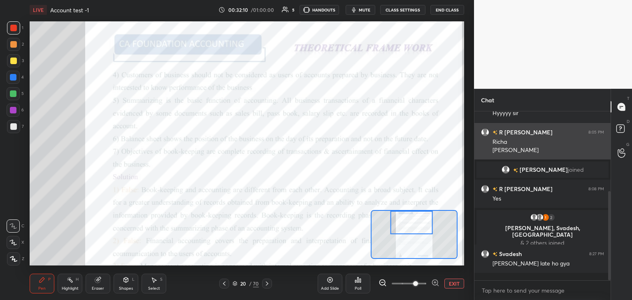
scroll to position [151, 0]
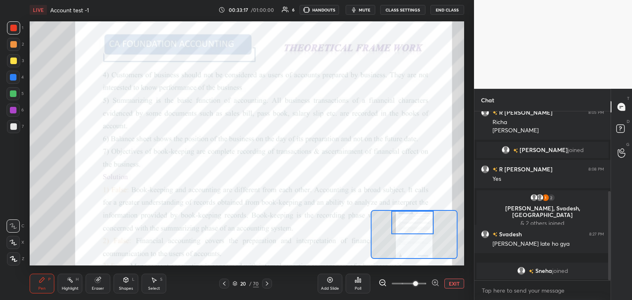
click at [357, 282] on icon at bounding box center [358, 280] width 7 height 7
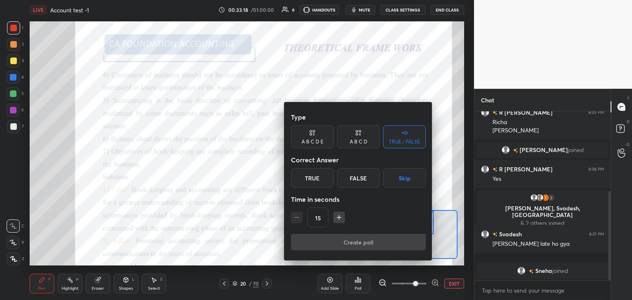
click at [309, 179] on div "True" at bounding box center [312, 178] width 43 height 20
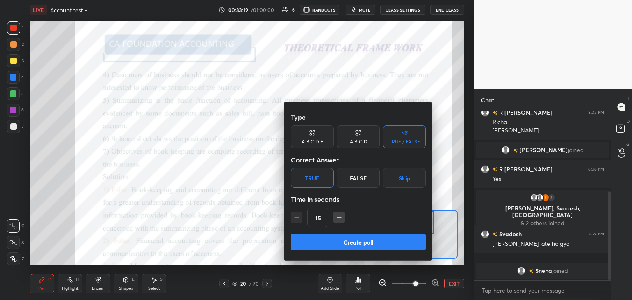
click at [368, 241] on button "Create poll" at bounding box center [358, 242] width 135 height 16
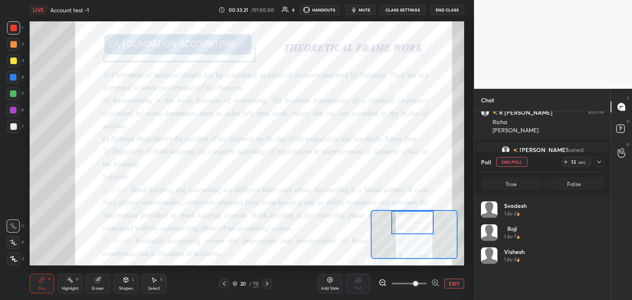
scroll to position [2, 2]
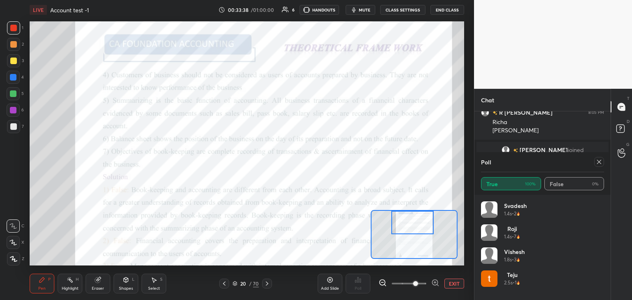
click at [600, 161] on icon at bounding box center [599, 162] width 4 height 4
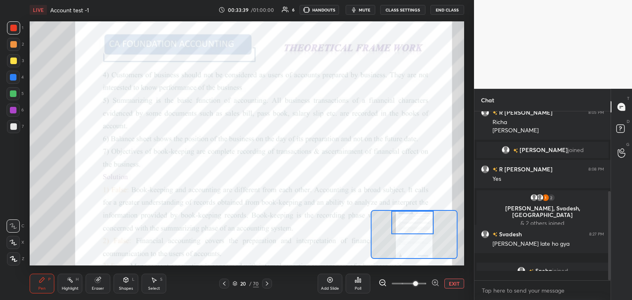
scroll to position [165, 134]
click at [357, 286] on div "Poll" at bounding box center [358, 284] width 25 height 20
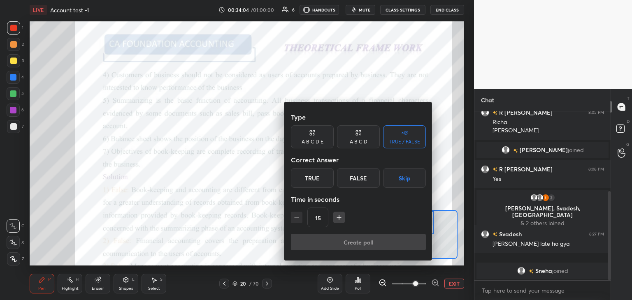
click at [306, 178] on div "True" at bounding box center [312, 178] width 43 height 20
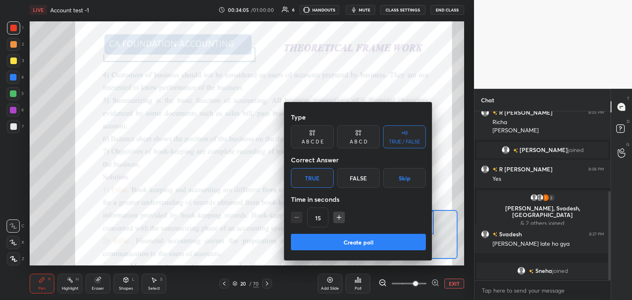
click at [362, 242] on button "Create poll" at bounding box center [358, 242] width 135 height 16
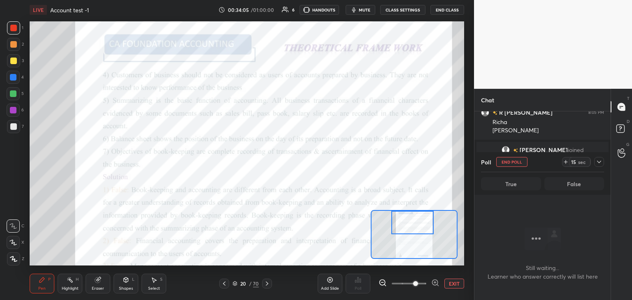
scroll to position [127, 134]
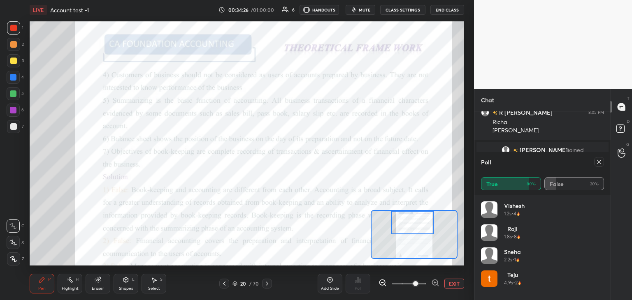
click at [600, 162] on icon at bounding box center [599, 162] width 7 height 7
type textarea "x"
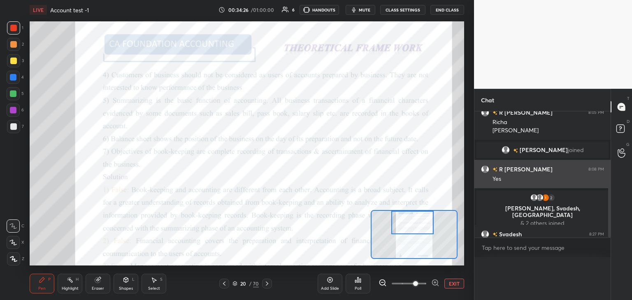
scroll to position [3, 2]
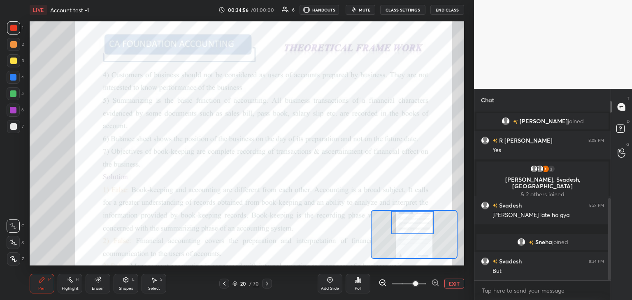
click at [264, 284] on icon at bounding box center [267, 284] width 7 height 7
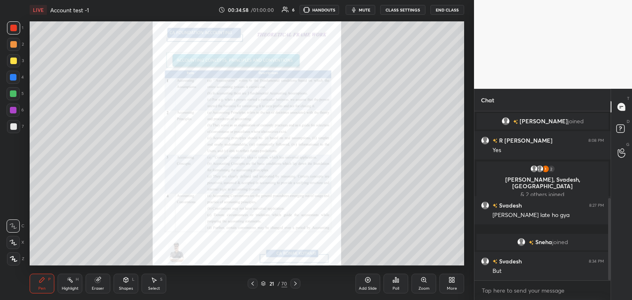
click at [295, 284] on icon at bounding box center [295, 284] width 7 height 7
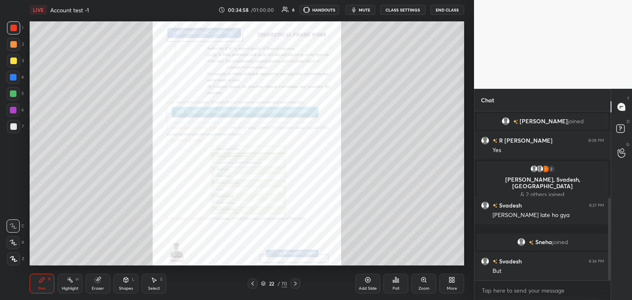
click at [295, 284] on icon at bounding box center [295, 284] width 7 height 7
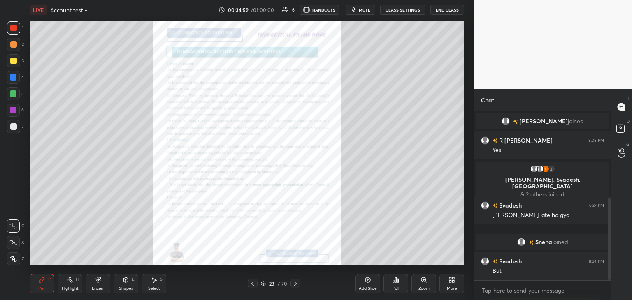
click at [295, 284] on icon at bounding box center [295, 284] width 7 height 7
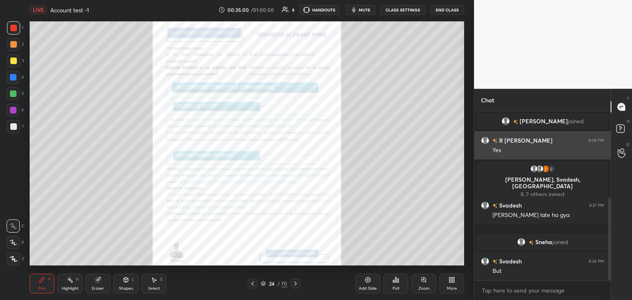
click at [295, 284] on icon at bounding box center [295, 284] width 7 height 7
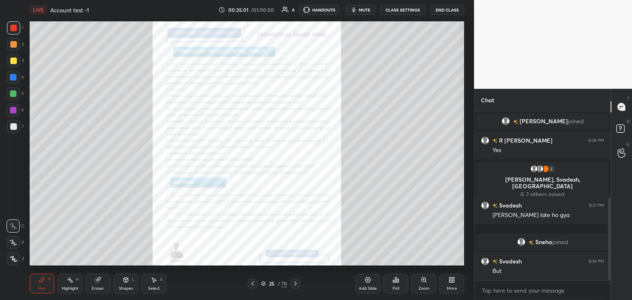
click at [295, 283] on icon at bounding box center [295, 284] width 7 height 7
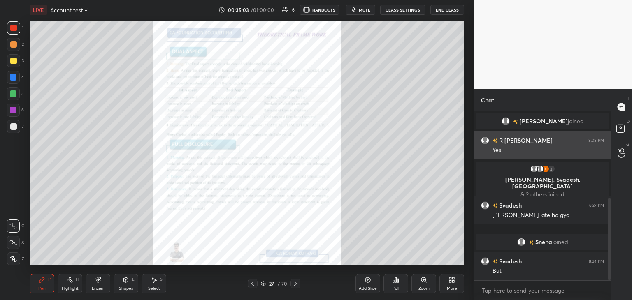
click at [295, 283] on icon at bounding box center [295, 284] width 7 height 7
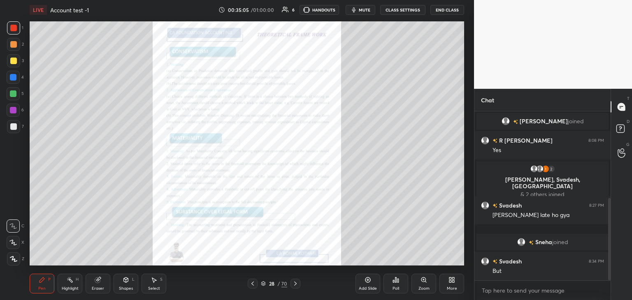
click at [294, 284] on icon at bounding box center [295, 284] width 7 height 7
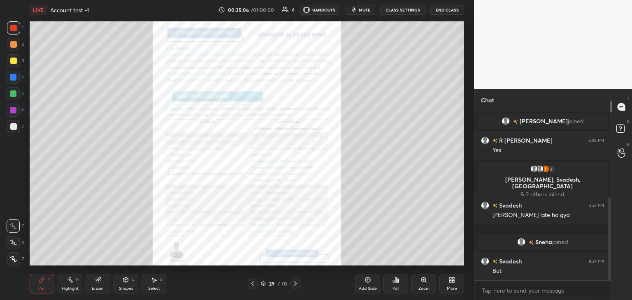
click at [295, 285] on icon at bounding box center [295, 284] width 2 height 4
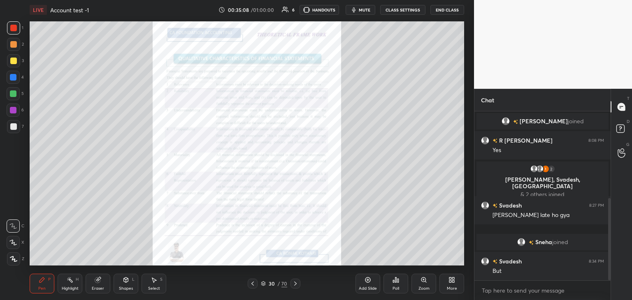
click at [297, 284] on icon at bounding box center [295, 284] width 7 height 7
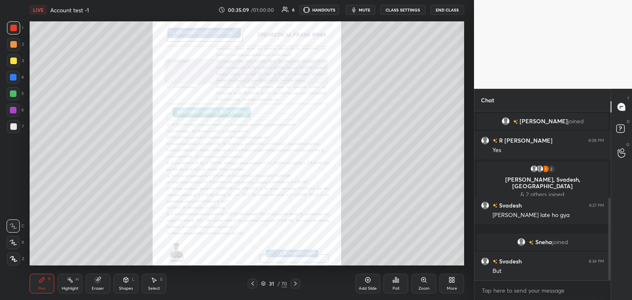
click at [294, 284] on icon at bounding box center [295, 284] width 7 height 7
click at [252, 283] on icon at bounding box center [252, 284] width 7 height 7
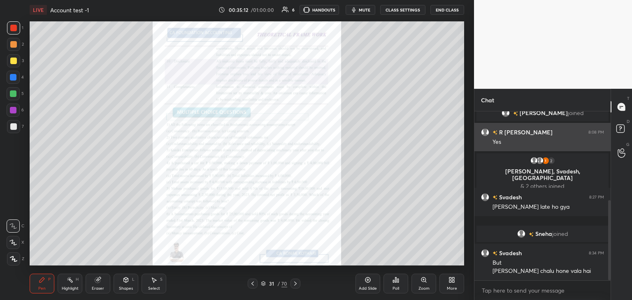
click at [422, 286] on div "Zoom" at bounding box center [423, 284] width 25 height 20
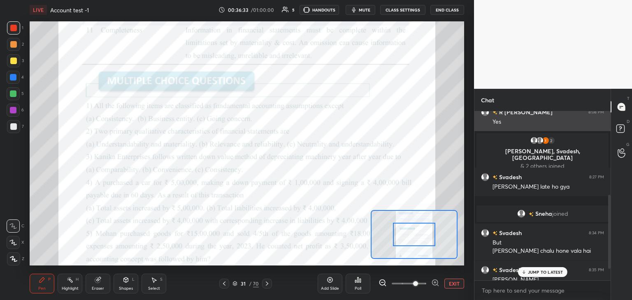
scroll to position [216, 0]
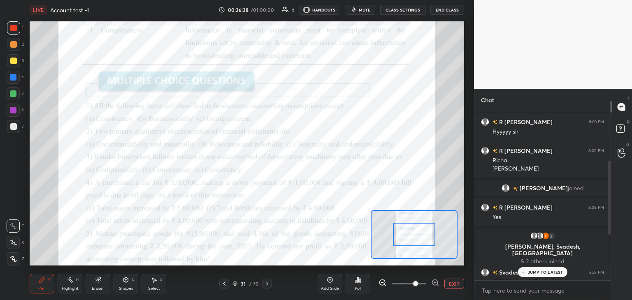
click at [544, 272] on p "JUMP TO LATEST" at bounding box center [545, 272] width 35 height 5
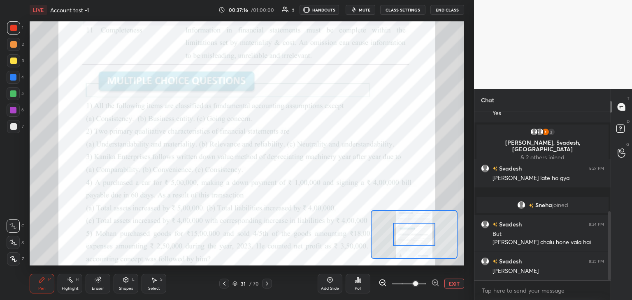
scroll to position [245, 0]
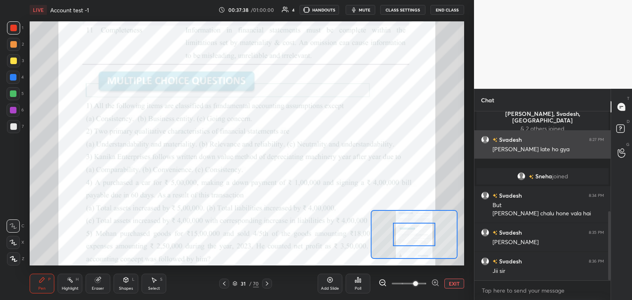
click at [14, 111] on div at bounding box center [13, 110] width 7 height 7
click at [103, 282] on div "Eraser" at bounding box center [98, 284] width 25 height 20
click at [69, 283] on icon at bounding box center [70, 280] width 7 height 7
click at [12, 79] on div at bounding box center [13, 77] width 7 height 7
click at [13, 43] on div at bounding box center [13, 44] width 7 height 7
